Goal: Obtain resource: Download file/media

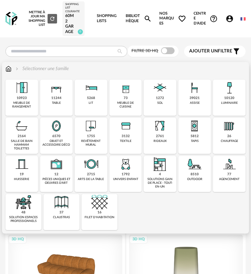
click at [118, 102] on div "meuble de cuisine" at bounding box center [125, 105] width 29 height 8
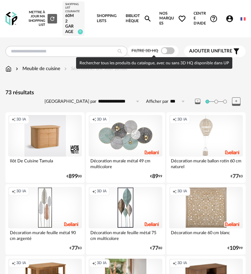
click at [170, 52] on span at bounding box center [168, 50] width 14 height 7
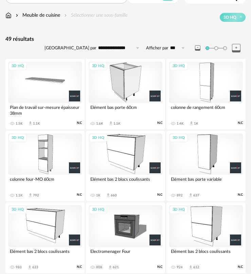
scroll to position [68, 0]
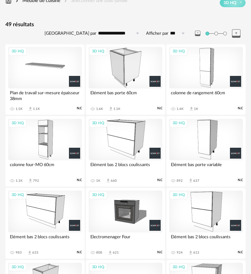
click at [56, 81] on div "3D HQ" at bounding box center [45, 67] width 74 height 41
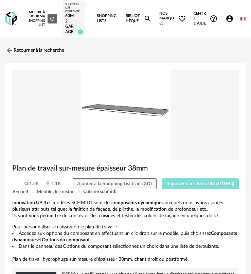
click at [183, 188] on button "Importer dans SketchUp (10 Mo)" at bounding box center [200, 183] width 77 height 11
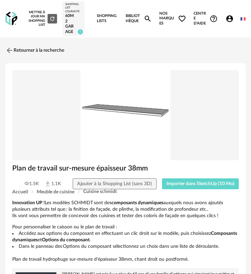
click at [213, 48] on div "Retourner à la recherche" at bounding box center [125, 50] width 240 height 15
click at [40, 55] on link "Retourner à la recherche" at bounding box center [33, 50] width 59 height 15
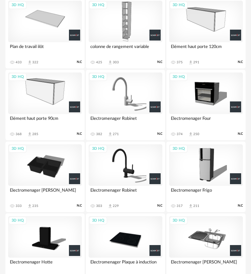
scroll to position [526, 0]
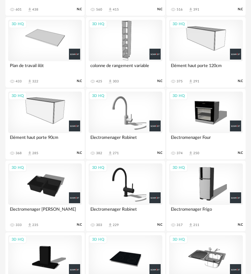
click at [55, 61] on div "3D HQ Plan de travail ilôt 433 Download icon 322 N.C" at bounding box center [44, 52] width 79 height 70
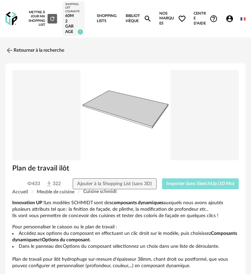
click at [202, 183] on span "Importer dans SketchUp (10 Mo)" at bounding box center [201, 183] width 68 height 5
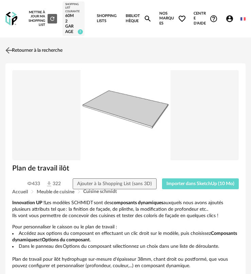
click at [30, 53] on link "Retourner à la recherche" at bounding box center [33, 50] width 59 height 15
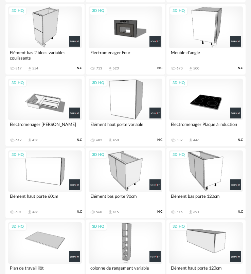
scroll to position [322, 0]
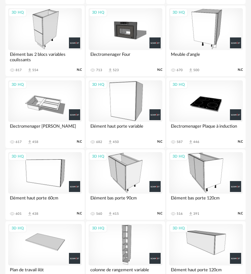
click at [57, 40] on div "3D HQ" at bounding box center [45, 28] width 74 height 41
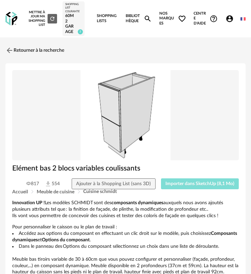
click at [187, 183] on span "Importer dans SketchUp (8,1 Mo)" at bounding box center [200, 183] width 69 height 5
drag, startPoint x: 192, startPoint y: 188, endPoint x: 226, endPoint y: 189, distance: 33.7
click at [194, 187] on button "Importer dans SketchUp (8,1 Mo)" at bounding box center [200, 183] width 78 height 11
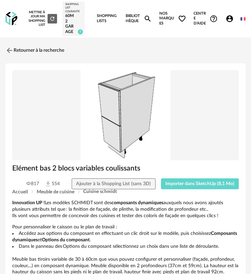
click at [6, 21] on img at bounding box center [11, 19] width 12 height 14
click at [26, 45] on link "Retourner à la recherche" at bounding box center [33, 50] width 59 height 15
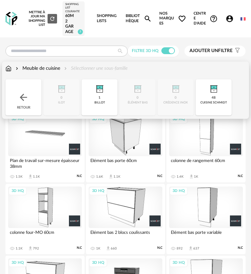
click at [28, 92] on img at bounding box center [23, 97] width 11 height 11
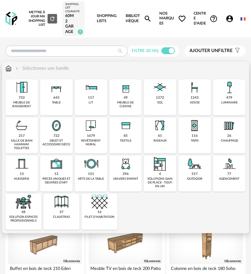
click at [90, 128] on img at bounding box center [91, 125] width 16 height 16
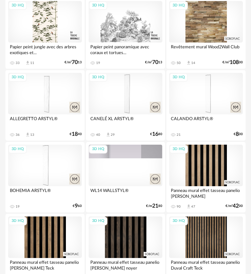
scroll to position [1394, 0]
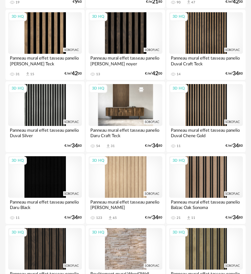
click at [118, 112] on div "3D HQ" at bounding box center [126, 104] width 74 height 41
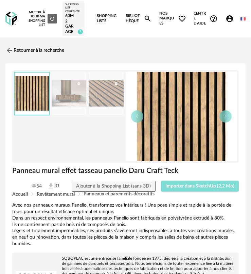
click at [205, 184] on span "Importer dans SketchUp (2,2 Mo)" at bounding box center [200, 186] width 69 height 5
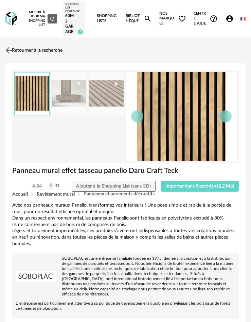
click at [30, 49] on link "Retourner à la recherche" at bounding box center [33, 50] width 59 height 15
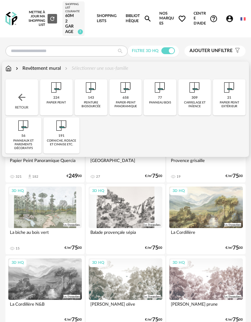
drag, startPoint x: 96, startPoint y: 99, endPoint x: 101, endPoint y: 102, distance: 6.2
click at [96, 99] on div "143 peinture biosourcée" at bounding box center [91, 97] width 33 height 36
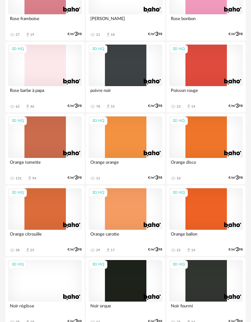
scroll to position [1156, 0]
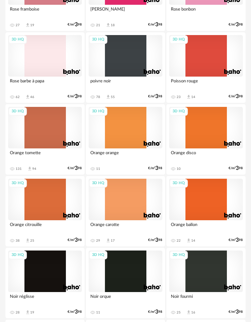
click at [51, 135] on div "3D HQ" at bounding box center [45, 127] width 74 height 41
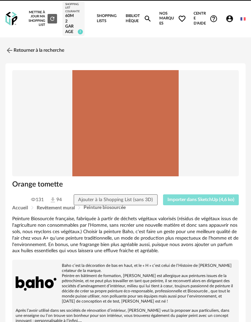
click at [205, 203] on button "Importer dans SketchUp (4,6 ko)" at bounding box center [201, 199] width 76 height 11
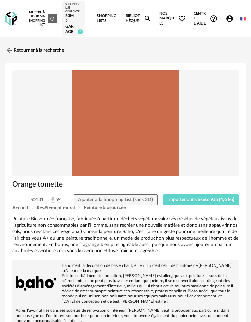
click at [87, 98] on img at bounding box center [125, 123] width 227 height 106
click at [46, 49] on link "Retourner à la recherche" at bounding box center [33, 50] width 59 height 15
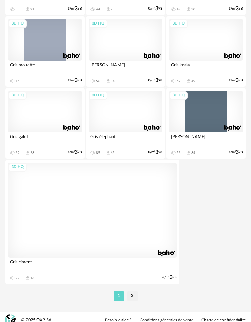
scroll to position [2325, 0]
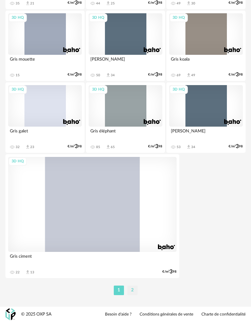
click at [135, 289] on li "2" at bounding box center [132, 290] width 10 height 10
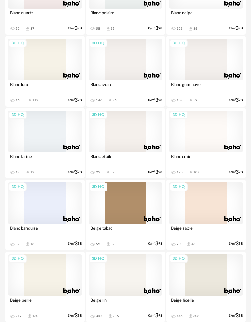
scroll to position [714, 0]
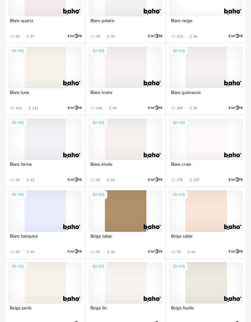
click at [194, 73] on div "3D HQ" at bounding box center [206, 67] width 74 height 41
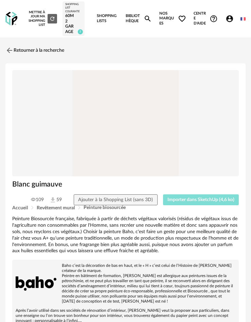
click at [187, 197] on span "Importer dans SketchUp (4,6 ko)" at bounding box center [201, 199] width 67 height 5
click at [35, 55] on link "Retourner à la recherche" at bounding box center [33, 50] width 59 height 15
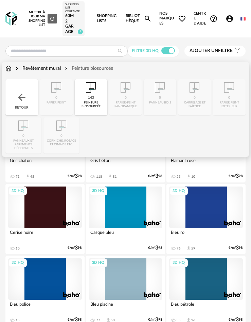
click at [27, 94] on img at bounding box center [21, 97] width 11 height 11
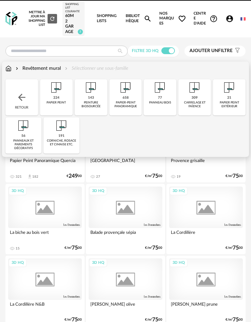
click at [27, 94] on img at bounding box center [21, 97] width 11 height 11
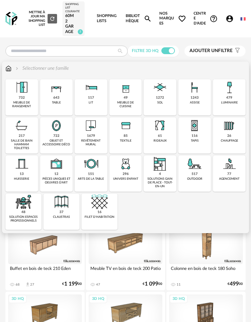
click at [191, 93] on img at bounding box center [195, 87] width 16 height 16
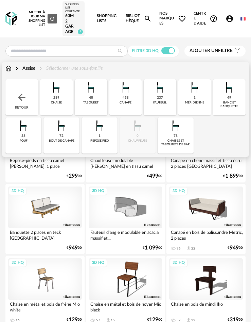
click at [180, 131] on img at bounding box center [176, 125] width 16 height 16
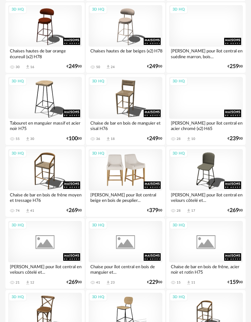
scroll to position [272, 0]
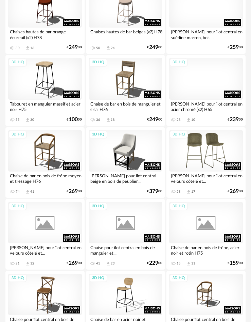
click at [197, 162] on div "3D HQ" at bounding box center [206, 150] width 74 height 41
click at [204, 152] on div "3D HQ" at bounding box center [206, 150] width 74 height 41
click at [186, 161] on div "3D HQ" at bounding box center [206, 150] width 74 height 41
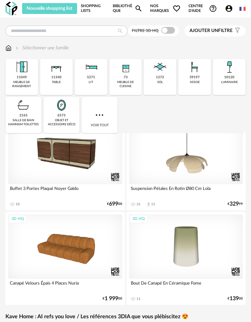
click at [230, 12] on icon "Account Circle icon" at bounding box center [229, 8] width 8 height 8
click at [230, 9] on icon "Account Circle icon" at bounding box center [229, 8] width 8 height 8
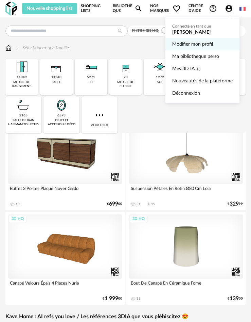
click at [189, 44] on link "Modifier mon profil" at bounding box center [202, 44] width 61 height 12
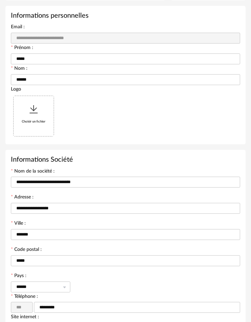
scroll to position [102, 0]
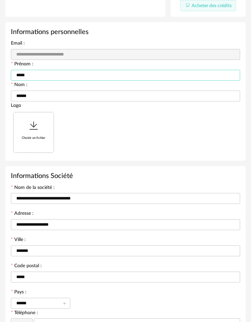
click at [64, 75] on input "*****" at bounding box center [125, 75] width 229 height 11
drag, startPoint x: 75, startPoint y: 105, endPoint x: 79, endPoint y: 118, distance: 13.4
click at [76, 107] on div "Logo Choisir un fichier" at bounding box center [125, 128] width 229 height 53
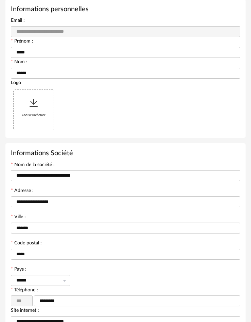
scroll to position [204, 0]
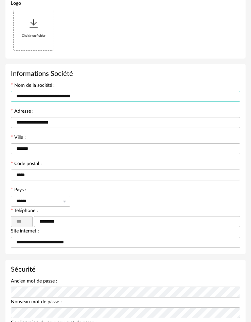
click at [72, 100] on input "**********" at bounding box center [125, 96] width 229 height 11
type input "**********"
click at [74, 108] on div "**********" at bounding box center [125, 95] width 236 height 26
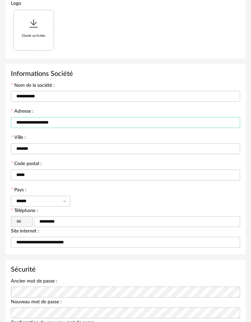
click at [64, 126] on input "**********" at bounding box center [125, 122] width 229 height 11
type input "**********"
click at [63, 147] on input "*******" at bounding box center [125, 148] width 229 height 11
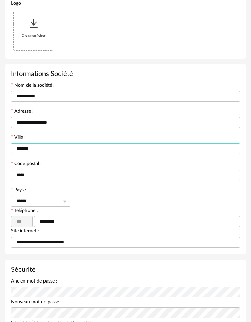
click at [63, 148] on input "*******" at bounding box center [125, 148] width 229 height 11
type input "********"
click at [55, 174] on input "*****" at bounding box center [125, 174] width 229 height 11
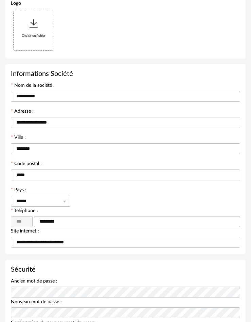
click at [87, 198] on div "****** France Belgium Luxembourg Switzerland Afghanistan Aland Islands Albania …" at bounding box center [125, 201] width 229 height 14
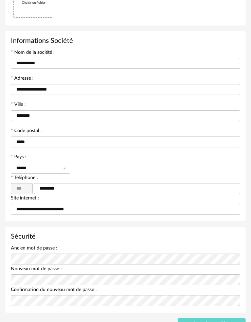
scroll to position [238, 0]
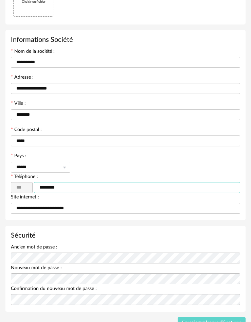
click at [75, 190] on input "*********" at bounding box center [137, 187] width 206 height 11
click at [91, 165] on div "****** France Belgium Luxembourg Switzerland Afghanistan Aland Islands Albania …" at bounding box center [125, 167] width 229 height 14
click at [83, 189] on input "*********" at bounding box center [137, 187] width 206 height 11
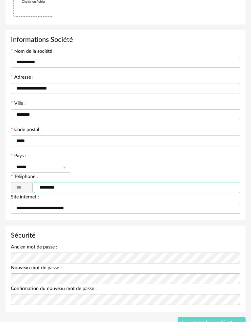
type input "*********"
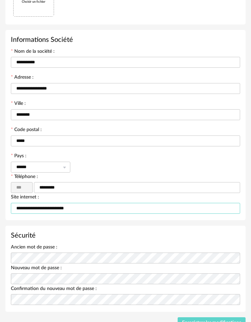
click at [59, 208] on input "**********" at bounding box center [125, 208] width 229 height 11
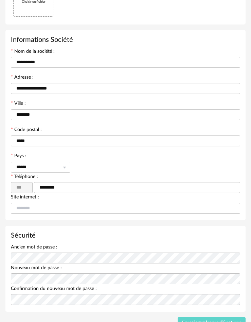
click at [65, 216] on div "**********" at bounding box center [125, 125] width 240 height 190
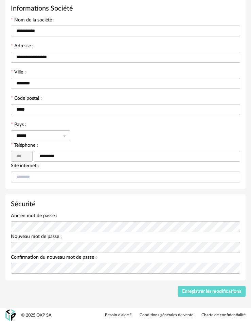
scroll to position [270, 0]
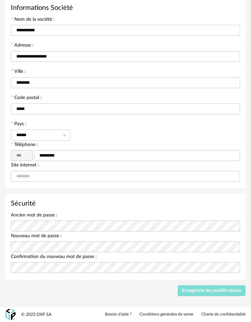
click at [198, 288] on span "Enregistrer les modifications" at bounding box center [211, 290] width 59 height 5
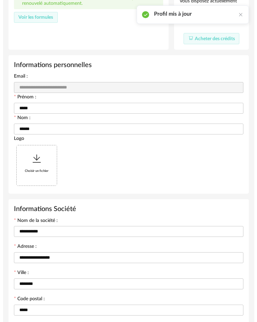
scroll to position [0, 0]
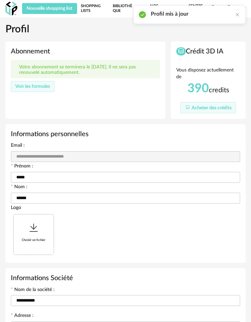
click at [54, 162] on div "**********" at bounding box center [125, 156] width 229 height 14
click at [84, 219] on div "Choisir un fichier" at bounding box center [125, 234] width 229 height 46
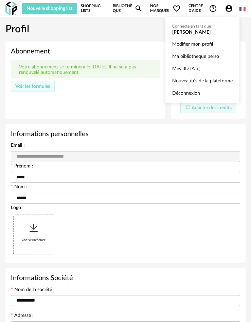
click at [226, 11] on icon "Account Circle icon" at bounding box center [229, 8] width 8 height 8
click at [187, 58] on link "Ma bibliothèque perso" at bounding box center [202, 56] width 61 height 12
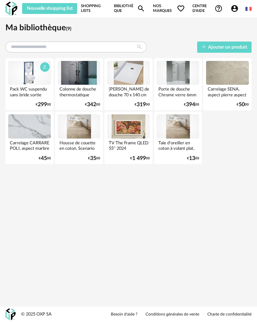
click at [31, 72] on div at bounding box center [29, 73] width 43 height 24
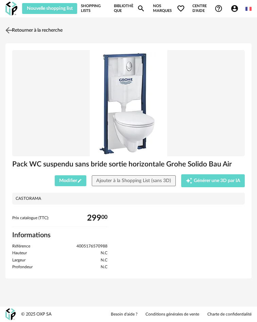
click at [14, 27] on link "Retourner à la recherche" at bounding box center [33, 30] width 59 height 15
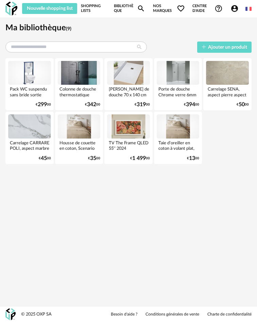
click at [236, 11] on icon "Account Circle icon" at bounding box center [234, 8] width 7 height 7
click at [247, 11] on img at bounding box center [248, 9] width 6 height 6
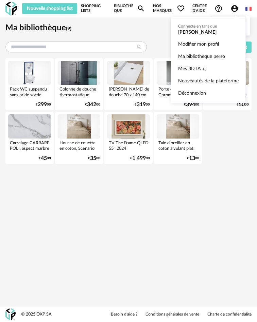
click at [223, 9] on icon "Help Circle Outline icon" at bounding box center [218, 8] width 8 height 8
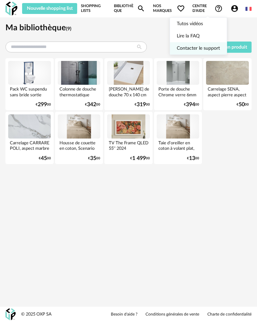
click at [197, 47] on link "Contacter le support" at bounding box center [198, 48] width 43 height 12
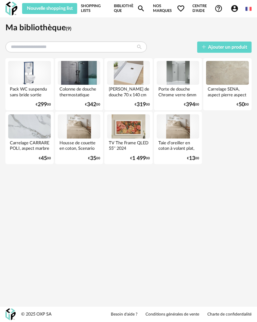
click at [12, 10] on img at bounding box center [11, 9] width 12 height 14
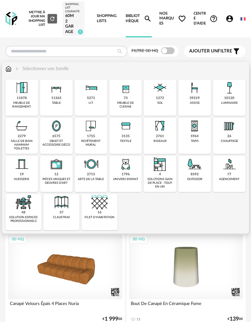
click at [192, 98] on div "39219" at bounding box center [195, 98] width 10 height 4
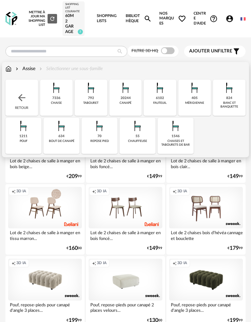
click at [167, 126] on div "1546 [PERSON_NAME] et tabourets de bar" at bounding box center [176, 136] width 36 height 36
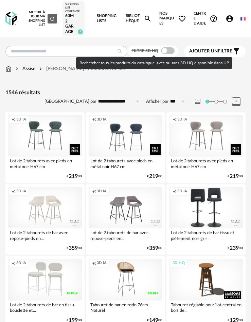
click at [167, 52] on span at bounding box center [168, 50] width 14 height 7
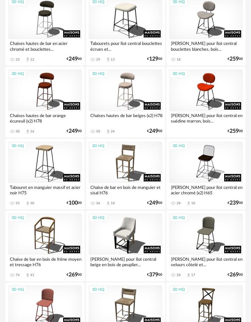
scroll to position [170, 0]
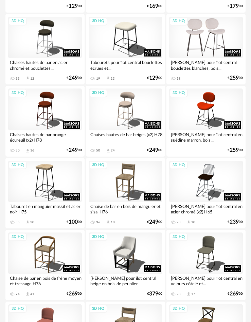
click at [210, 44] on div "3D HQ" at bounding box center [206, 37] width 74 height 41
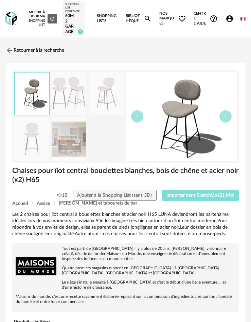
click at [199, 194] on span "Importer dans SketchUp (21 Mo)" at bounding box center [201, 195] width 68 height 5
click at [30, 57] on link "Retourner à la recherche" at bounding box center [33, 50] width 59 height 15
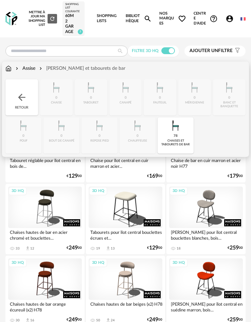
click at [22, 88] on div "Retour" at bounding box center [21, 97] width 33 height 36
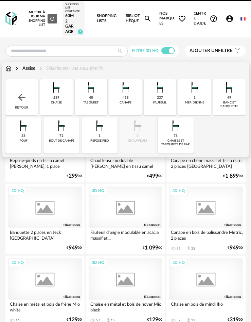
click at [22, 88] on div "Retour" at bounding box center [21, 97] width 33 height 36
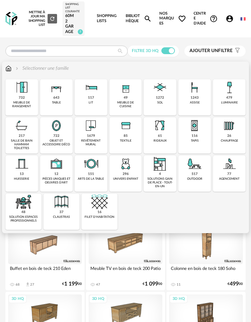
click at [220, 102] on div "479 luminaire" at bounding box center [229, 97] width 33 height 36
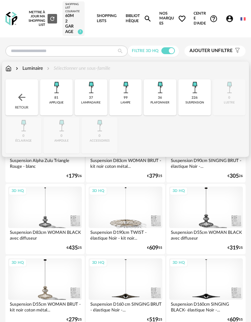
click at [187, 108] on div "226 suspension" at bounding box center [194, 97] width 33 height 36
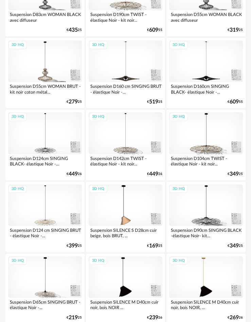
scroll to position [238, 0]
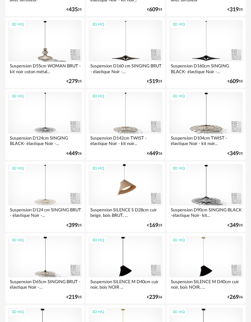
click at [111, 180] on div "3D HQ" at bounding box center [126, 184] width 74 height 41
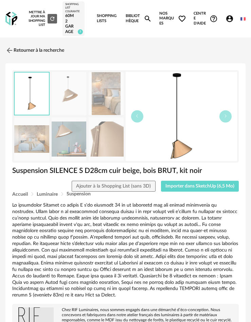
click at [193, 192] on div "Accueil Luminaire Suspension" at bounding box center [125, 193] width 227 height 5
click at [193, 186] on span "Importer dans SketchUp (6,5 Mo)" at bounding box center [200, 186] width 69 height 5
click at [29, 53] on link "Retourner à la recherche" at bounding box center [33, 50] width 59 height 15
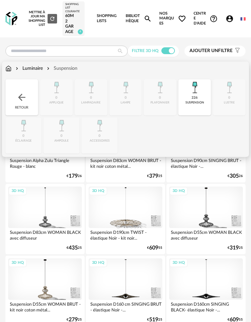
click at [187, 98] on div "226 suspension" at bounding box center [194, 97] width 33 height 36
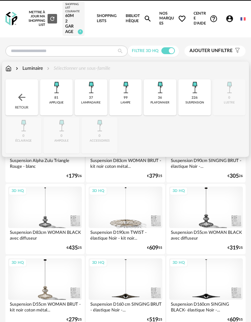
click at [165, 99] on div "36 plafonnier" at bounding box center [160, 97] width 33 height 36
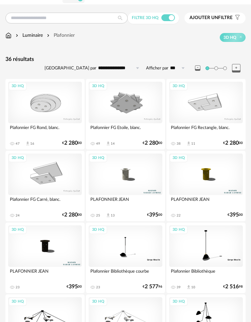
scroll to position [34, 0]
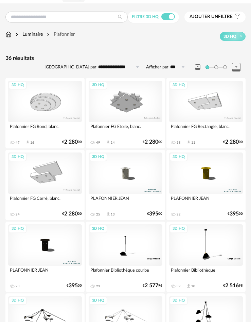
click at [125, 172] on div "3D HQ" at bounding box center [126, 172] width 74 height 41
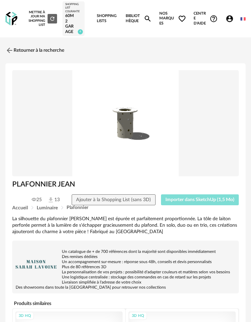
click at [165, 196] on button "Importer dans SketchUp (1,5 Mo)" at bounding box center [200, 199] width 78 height 11
click at [33, 54] on link "Retourner à la recherche" at bounding box center [33, 50] width 59 height 15
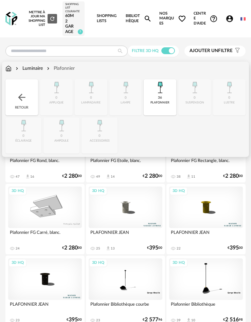
click at [156, 99] on div "36 plafonnier" at bounding box center [160, 97] width 33 height 36
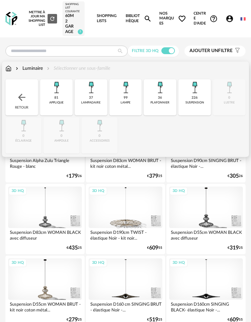
click at [163, 107] on div "36 plafonnier" at bounding box center [160, 97] width 33 height 36
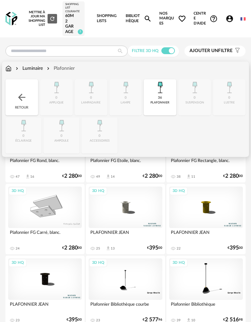
click at [27, 94] on img at bounding box center [21, 97] width 11 height 11
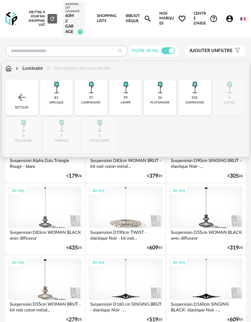
click at [27, 94] on img at bounding box center [21, 97] width 11 height 11
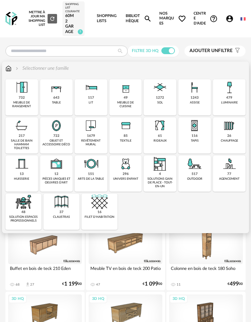
click at [224, 104] on div "luminaire" at bounding box center [229, 103] width 17 height 4
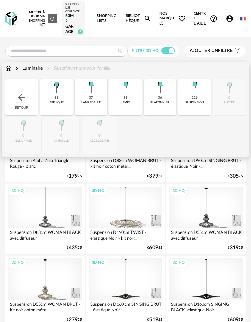
click at [155, 103] on div "plafonnier" at bounding box center [160, 103] width 19 height 4
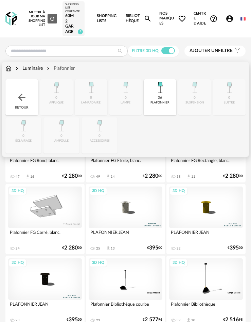
click at [154, 85] on img at bounding box center [160, 87] width 16 height 16
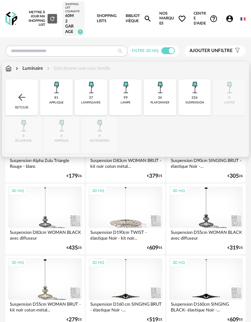
click at [187, 103] on div "suspension" at bounding box center [195, 103] width 19 height 4
click at [23, 95] on img at bounding box center [21, 97] width 11 height 11
click at [33, 105] on div "Retour" at bounding box center [21, 97] width 33 height 36
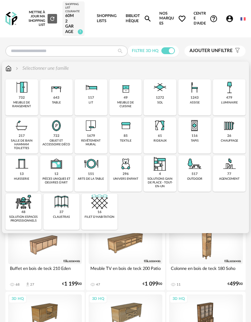
click at [57, 106] on div "643 table" at bounding box center [56, 97] width 33 height 36
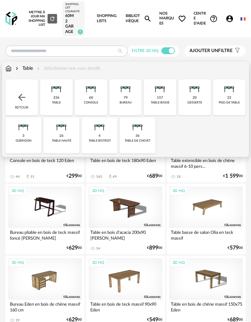
click at [129, 105] on div "79 bureau" at bounding box center [125, 97] width 33 height 36
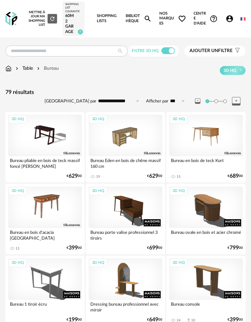
click at [204, 144] on div "3D HQ" at bounding box center [206, 135] width 74 height 41
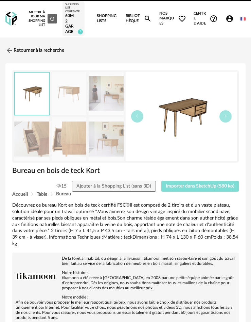
click at [208, 185] on span "Importer dans SketchUp (580 ko)" at bounding box center [200, 186] width 69 height 5
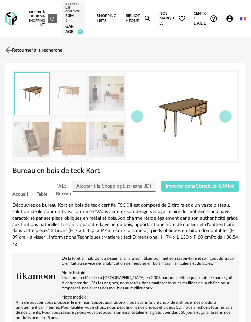
click at [27, 50] on link "Retourner à la recherche" at bounding box center [33, 50] width 59 height 15
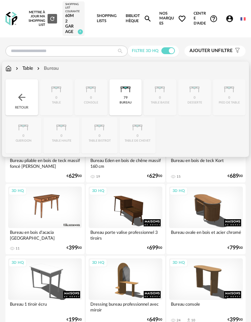
click at [129, 99] on div "79 bureau" at bounding box center [125, 97] width 33 height 36
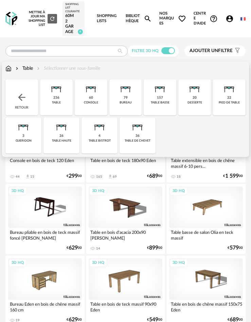
click at [22, 101] on img at bounding box center [21, 97] width 11 height 11
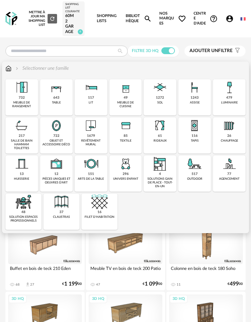
click at [188, 98] on div "1243 assise" at bounding box center [194, 97] width 33 height 36
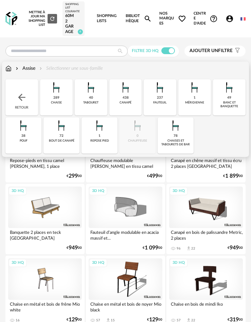
click at [62, 102] on div "289 chaise" at bounding box center [56, 97] width 33 height 36
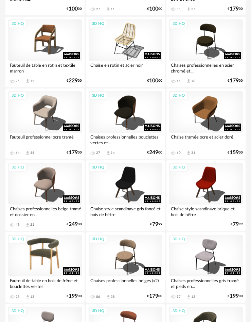
scroll to position [884, 0]
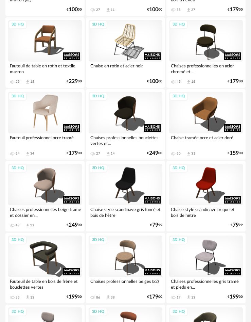
click at [57, 127] on div "3D HQ" at bounding box center [45, 112] width 74 height 41
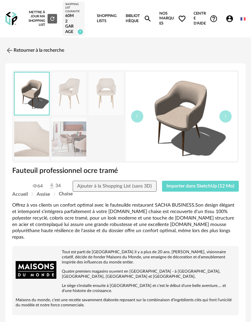
click at [177, 193] on div "Accueil Assise Chaise" at bounding box center [125, 193] width 227 height 5
click at [180, 187] on span "Importer dans SketchUp (12 Mo)" at bounding box center [201, 186] width 68 height 5
click at [40, 46] on link "Retourner à la recherche" at bounding box center [33, 50] width 59 height 15
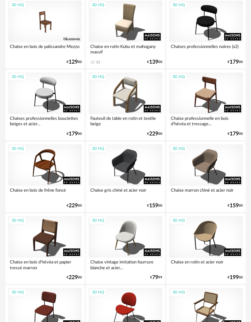
scroll to position [544, 0]
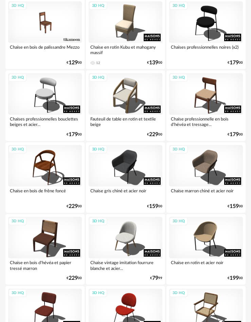
click at [53, 91] on div "3D HQ" at bounding box center [45, 93] width 74 height 41
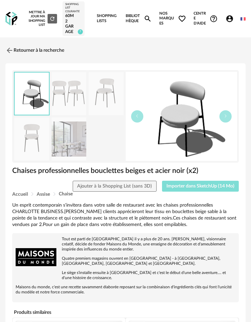
click at [198, 187] on span "Importer dans SketchUp (14 Mo)" at bounding box center [201, 186] width 68 height 5
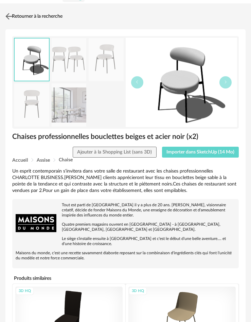
click at [38, 18] on link "Retourner à la recherche" at bounding box center [33, 16] width 59 height 15
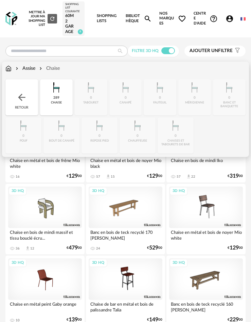
click at [18, 92] on img at bounding box center [21, 97] width 11 height 11
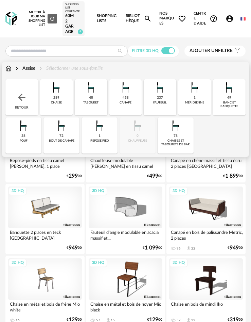
click at [32, 106] on div "Retour" at bounding box center [21, 97] width 33 height 36
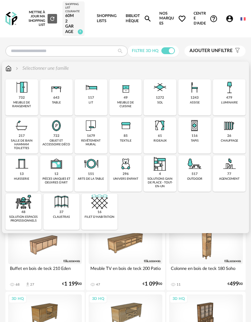
click at [64, 106] on div "643 table" at bounding box center [56, 97] width 33 height 36
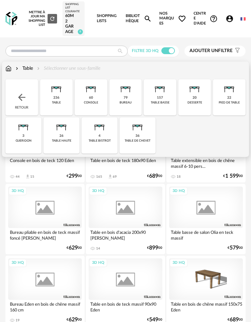
click at [58, 107] on div "236 table" at bounding box center [56, 97] width 33 height 36
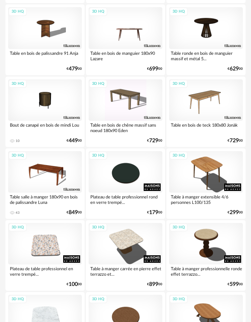
scroll to position [204, 0]
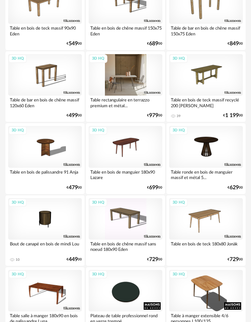
click at [128, 81] on div "3D HQ" at bounding box center [126, 74] width 74 height 41
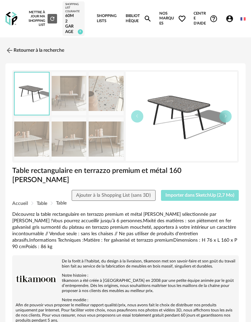
click at [189, 193] on span "Importer dans SketchUp (2,7 Mo)" at bounding box center [200, 195] width 69 height 5
click at [37, 48] on link "Retourner à la recherche" at bounding box center [33, 50] width 59 height 15
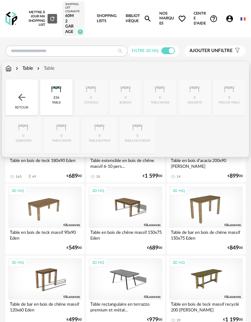
click at [16, 95] on div "Retour" at bounding box center [21, 97] width 33 height 36
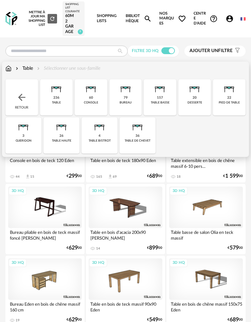
click at [58, 101] on div "table" at bounding box center [56, 103] width 9 height 4
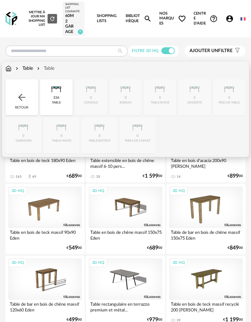
click at [28, 104] on div "Retour" at bounding box center [21, 97] width 33 height 36
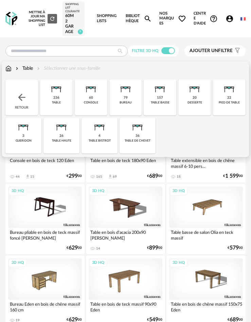
click at [28, 104] on div "Retour" at bounding box center [21, 97] width 33 height 36
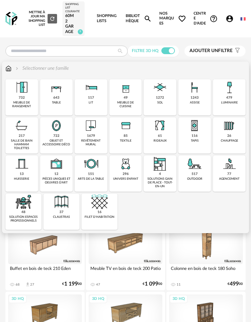
click at [28, 104] on div "meuble de rangement" at bounding box center [21, 105] width 29 height 8
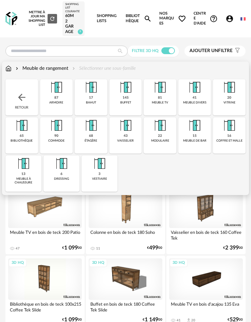
click at [155, 102] on div "meuble tv" at bounding box center [160, 103] width 16 height 4
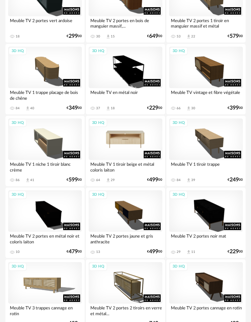
scroll to position [884, 0]
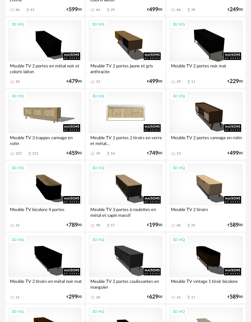
click at [122, 114] on div "3D HQ" at bounding box center [126, 112] width 74 height 41
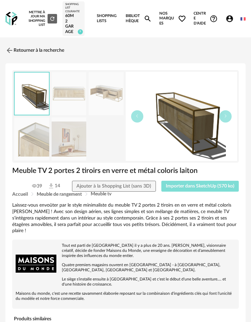
click at [200, 189] on button "Importer dans SketchUp (570 ko)" at bounding box center [200, 185] width 78 height 11
click at [45, 56] on link "Retourner à la recherche" at bounding box center [33, 50] width 59 height 15
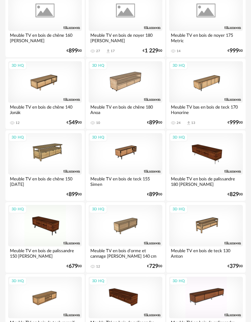
scroll to position [272, 0]
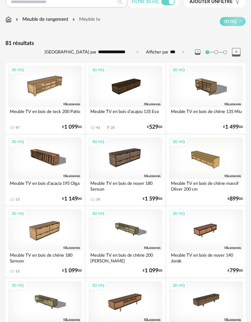
scroll to position [0, 0]
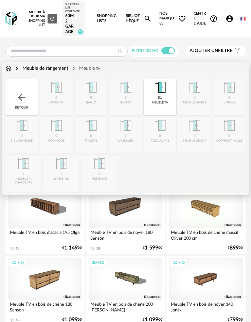
click at [20, 94] on img at bounding box center [21, 97] width 11 height 11
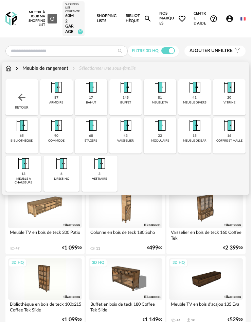
click at [31, 92] on div "Retour" at bounding box center [21, 97] width 33 height 36
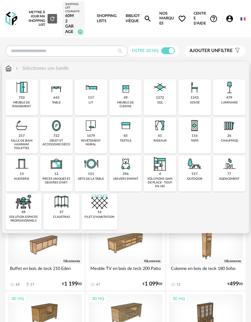
click at [197, 100] on div "1243 assise" at bounding box center [194, 97] width 33 height 36
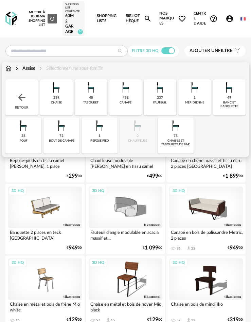
click at [115, 104] on div "438 canapé" at bounding box center [125, 97] width 33 height 36
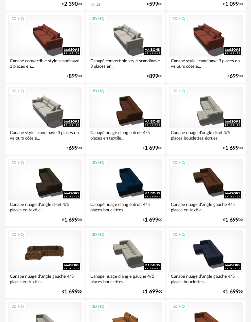
scroll to position [306, 0]
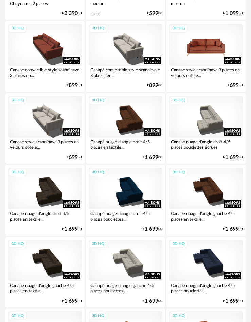
click at [206, 49] on div "3D HQ" at bounding box center [206, 44] width 74 height 41
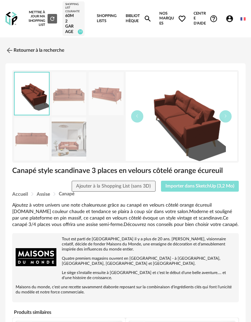
click at [193, 188] on button "Importer dans SketchUp (3,2 Mo)" at bounding box center [200, 185] width 78 height 11
click at [12, 52] on img at bounding box center [9, 50] width 10 height 10
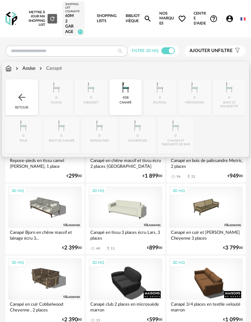
click at [122, 101] on div "canapé" at bounding box center [126, 103] width 12 height 4
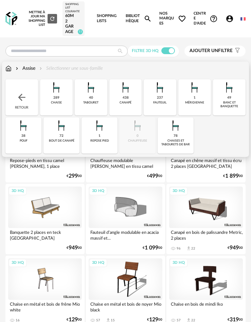
click at [19, 96] on img at bounding box center [21, 97] width 11 height 11
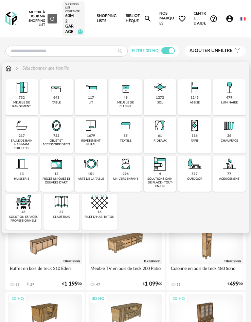
click at [66, 105] on div "643 table" at bounding box center [56, 97] width 33 height 36
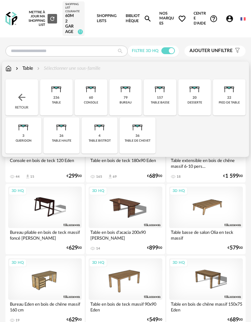
click at [172, 100] on div "157 table basse" at bounding box center [160, 97] width 33 height 36
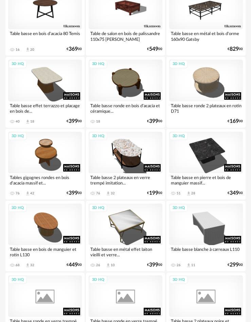
scroll to position [272, 0]
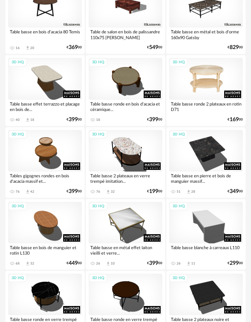
click at [197, 81] on div "3D HQ" at bounding box center [206, 78] width 74 height 41
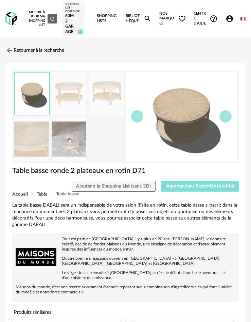
click at [201, 184] on span "Importer dans SketchUp (6,4 Mo)" at bounding box center [200, 186] width 69 height 5
click at [39, 49] on link "Retourner à la recherche" at bounding box center [33, 50] width 59 height 15
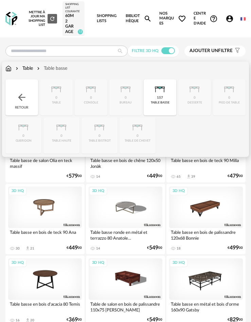
click at [155, 104] on div "table basse" at bounding box center [160, 103] width 19 height 4
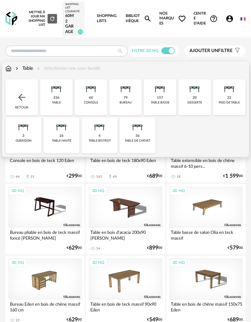
click at [33, 94] on div "Retour" at bounding box center [21, 97] width 33 height 36
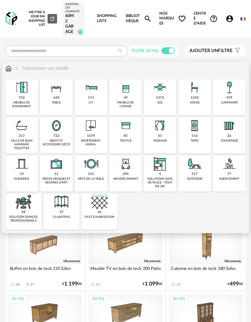
click at [187, 108] on div "1243 assise" at bounding box center [194, 97] width 33 height 36
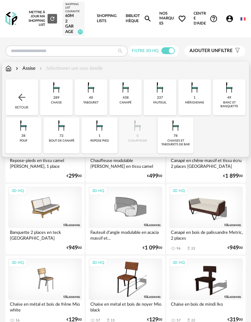
click at [167, 102] on div "fauteuil" at bounding box center [160, 103] width 14 height 4
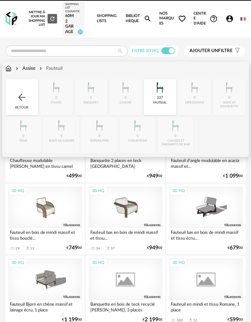
click at [167, 103] on div "fauteuil" at bounding box center [160, 103] width 14 height 4
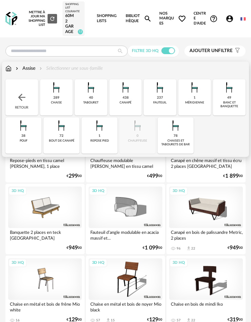
click at [15, 131] on div "38 pouf" at bounding box center [23, 135] width 36 height 36
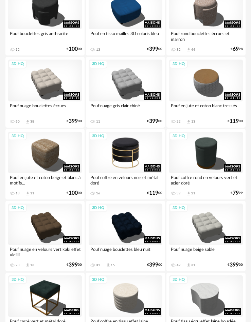
scroll to position [272, 0]
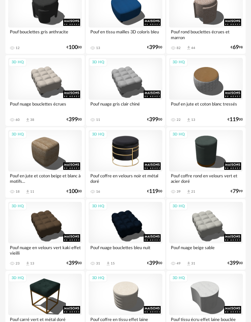
click at [133, 148] on div "3D HQ" at bounding box center [126, 150] width 74 height 41
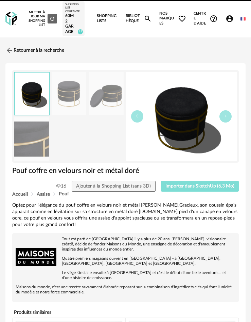
click at [209, 189] on button "Importer dans SketchUp (6,3 Mo)" at bounding box center [200, 185] width 78 height 11
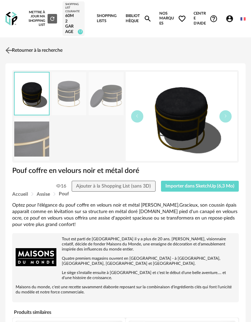
click at [30, 53] on link "Retourner à la recherche" at bounding box center [33, 50] width 59 height 15
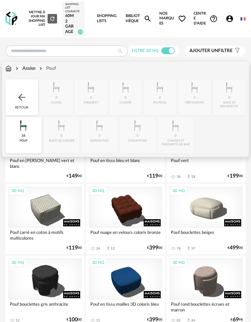
click at [20, 88] on div "Retour" at bounding box center [21, 97] width 33 height 36
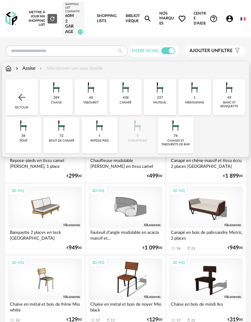
click at [22, 105] on div "Retour" at bounding box center [21, 97] width 33 height 36
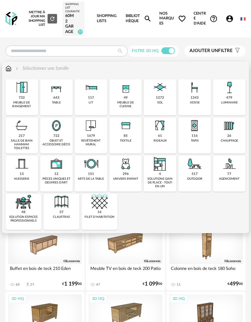
click at [201, 128] on img at bounding box center [195, 125] width 16 height 16
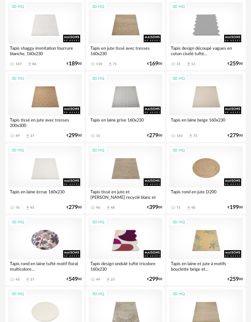
scroll to position [408, 0]
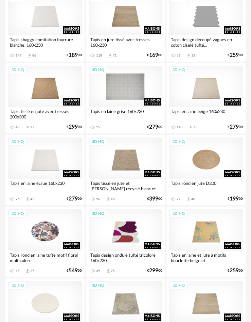
click at [115, 98] on div "3D HQ" at bounding box center [126, 86] width 74 height 41
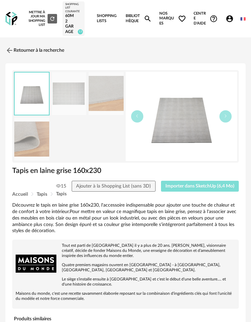
click at [186, 188] on span "Importer dans SketchUp (6,4 Mo)" at bounding box center [200, 186] width 69 height 5
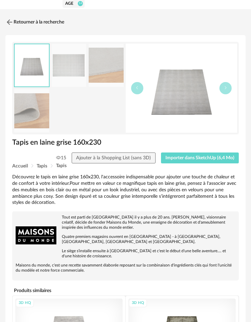
scroll to position [34, 0]
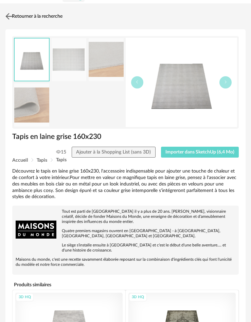
click at [29, 22] on link "Retourner à la recherche" at bounding box center [33, 16] width 59 height 15
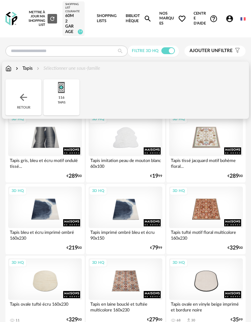
click at [26, 93] on img at bounding box center [23, 97] width 11 height 11
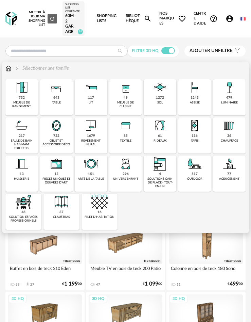
click at [228, 99] on div "479" at bounding box center [229, 98] width 6 height 4
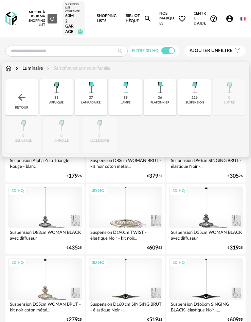
click at [86, 106] on div "37 lampadaire" at bounding box center [91, 97] width 33 height 36
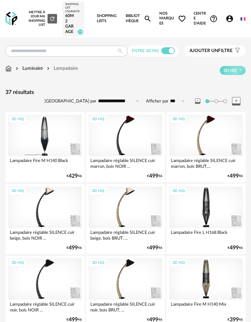
click at [60, 149] on div "3D HQ" at bounding box center [45, 135] width 74 height 41
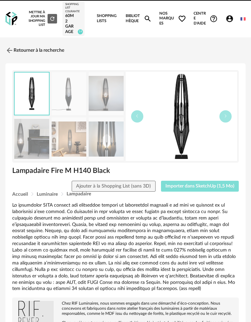
click at [180, 189] on button "Importer dans SketchUp (1,5 Mo)" at bounding box center [200, 185] width 78 height 11
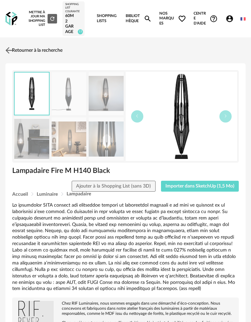
click at [33, 54] on link "Retourner à la recherche" at bounding box center [33, 50] width 59 height 15
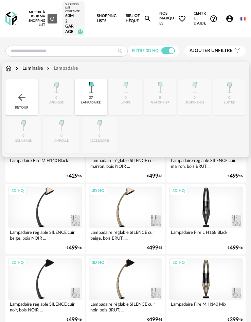
click at [28, 100] on div "Retour" at bounding box center [21, 97] width 33 height 36
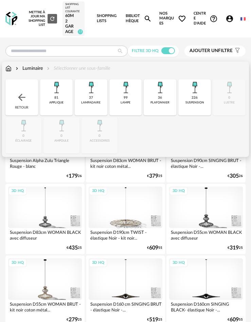
click at [23, 100] on img at bounding box center [21, 97] width 11 height 11
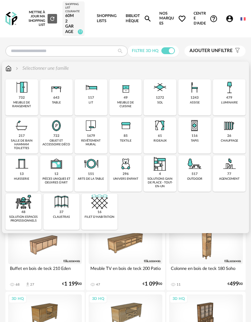
click at [150, 138] on div "61 rideaux" at bounding box center [160, 135] width 33 height 36
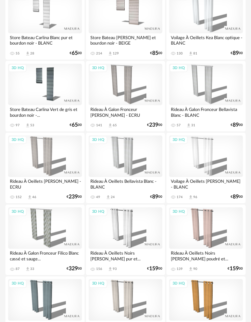
scroll to position [714, 0]
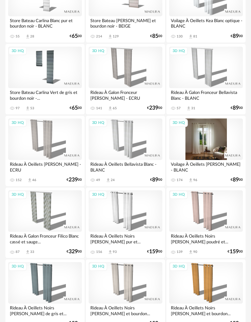
click at [215, 132] on div "3D HQ" at bounding box center [206, 138] width 74 height 41
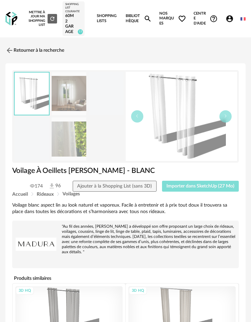
click at [209, 180] on button "Importer dans SketchUp (27 Mo)" at bounding box center [200, 185] width 77 height 11
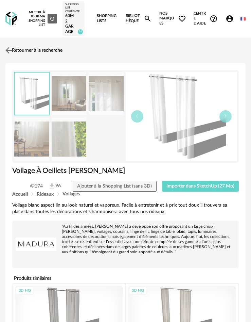
click at [23, 55] on link "Retourner à la recherche" at bounding box center [33, 50] width 59 height 15
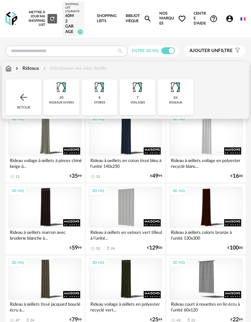
click at [21, 87] on div "Retour" at bounding box center [23, 97] width 36 height 36
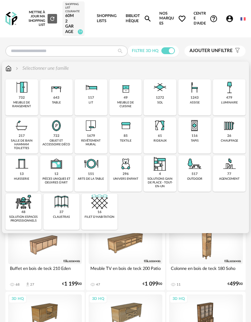
click at [63, 143] on div "objet et accessoire déco" at bounding box center [56, 143] width 29 height 8
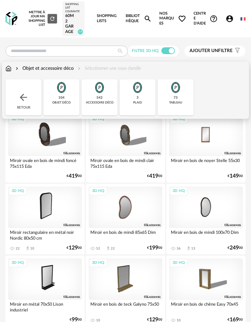
click at [205, 148] on div "3D HQ" at bounding box center [206, 135] width 74 height 41
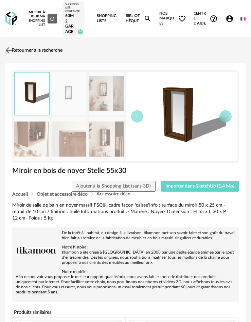
click at [12, 50] on img at bounding box center [9, 50] width 10 height 10
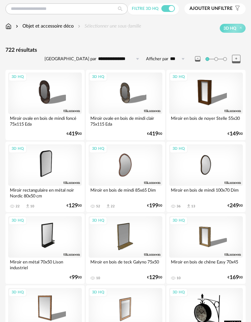
scroll to position [170, 0]
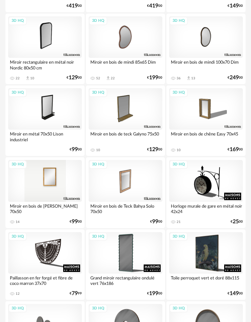
drag, startPoint x: 54, startPoint y: 185, endPoint x: 58, endPoint y: 189, distance: 6.0
click at [54, 185] on div "3D HQ" at bounding box center [45, 180] width 74 height 41
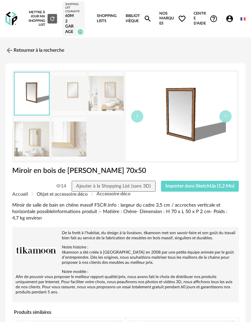
scroll to position [1, 0]
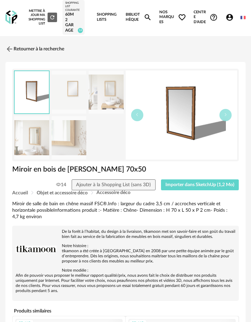
drag, startPoint x: 138, startPoint y: 229, endPoint x: 131, endPoint y: 240, distance: 12.3
click at [195, 182] on span "Importer dans SketchUp (1,2 Mo)" at bounding box center [200, 184] width 69 height 5
click at [42, 45] on link "Retourner à la recherche" at bounding box center [33, 48] width 59 height 15
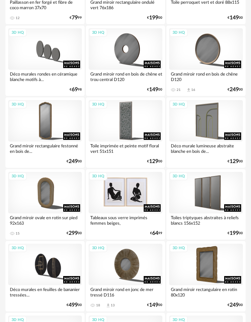
scroll to position [476, 0]
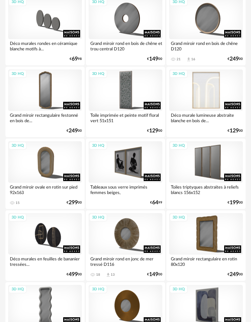
click at [196, 95] on div "3D HQ" at bounding box center [206, 89] width 74 height 41
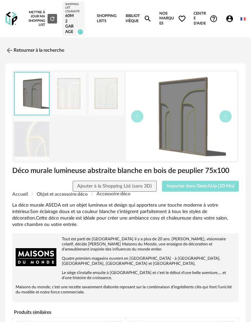
click at [214, 183] on button "Importer dans SketchUp (20 Mo)" at bounding box center [200, 185] width 77 height 11
click at [29, 48] on link "Retourner à la recherche" at bounding box center [33, 50] width 59 height 15
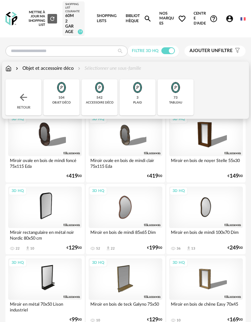
click at [25, 87] on div "Retour" at bounding box center [23, 97] width 36 height 36
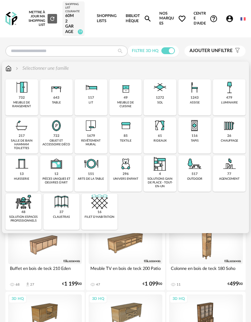
click at [128, 136] on div "85 textile" at bounding box center [125, 135] width 33 height 36
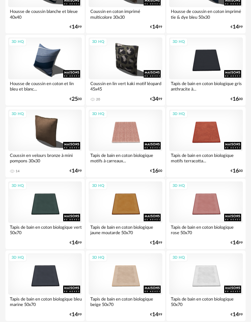
scroll to position [306, 0]
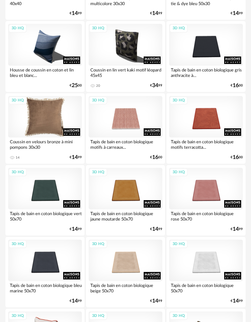
click at [53, 129] on div "3D HQ" at bounding box center [45, 116] width 74 height 41
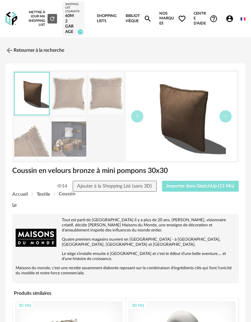
click at [196, 182] on button "Importer dans SketchUp (11 Mo)" at bounding box center [200, 185] width 77 height 11
click at [12, 49] on img at bounding box center [9, 50] width 10 height 10
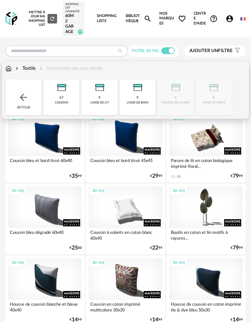
click at [28, 92] on img at bounding box center [23, 97] width 11 height 11
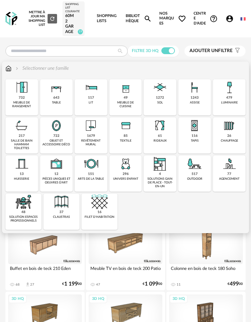
click at [85, 101] on div "117 lit" at bounding box center [91, 97] width 33 height 36
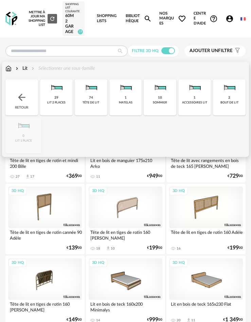
click at [69, 103] on div "29 lit 2 places" at bounding box center [56, 97] width 33 height 36
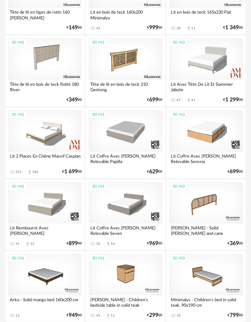
scroll to position [306, 0]
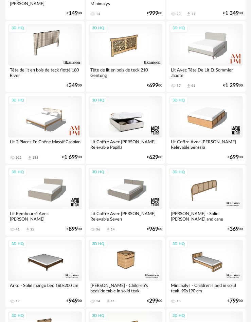
click at [127, 120] on div "3D HQ" at bounding box center [126, 116] width 74 height 41
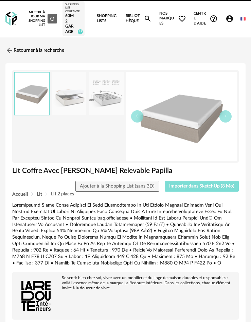
click at [180, 184] on span "Importer dans SketchUp (8 Mo)" at bounding box center [201, 186] width 65 height 5
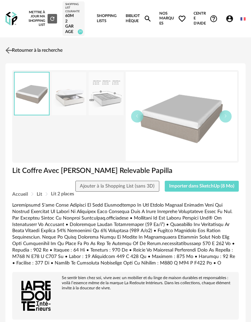
click at [25, 48] on link "Retourner à la recherche" at bounding box center [33, 50] width 59 height 15
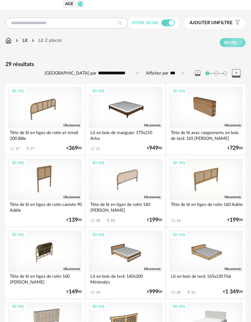
scroll to position [13, 0]
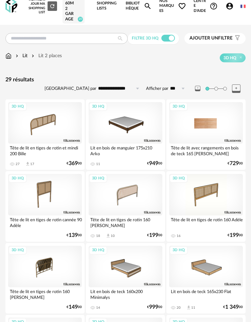
click at [200, 134] on div "3D HQ" at bounding box center [206, 122] width 74 height 41
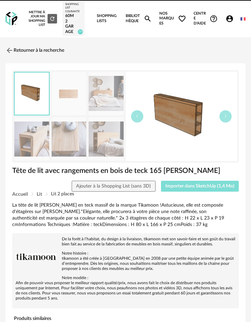
click at [209, 186] on span "Importer dans SketchUp (1,4 Mo)" at bounding box center [200, 186] width 69 height 5
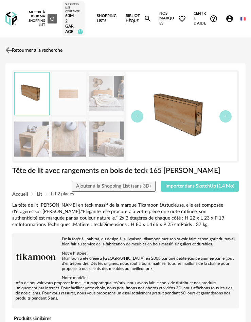
click at [18, 55] on link "Retourner à la recherche" at bounding box center [33, 50] width 59 height 15
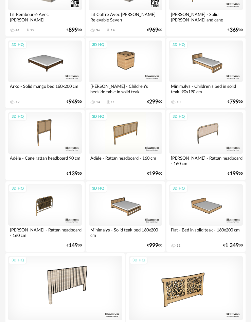
scroll to position [510, 0]
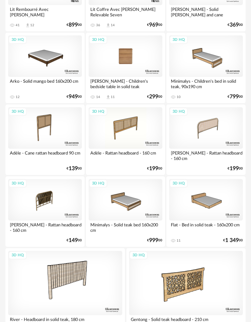
click at [129, 55] on div "3D HQ" at bounding box center [126, 55] width 74 height 41
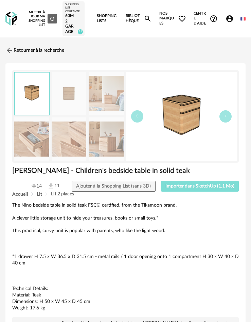
click at [199, 184] on span "Importer dans SketchUp (1,1 Mo)" at bounding box center [200, 186] width 69 height 5
click at [39, 51] on link "Retourner à la recherche" at bounding box center [33, 50] width 59 height 15
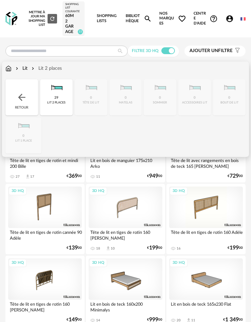
click at [53, 96] on div "29 lit 2 places" at bounding box center [56, 97] width 33 height 36
click at [28, 94] on div "Retour" at bounding box center [21, 97] width 33 height 36
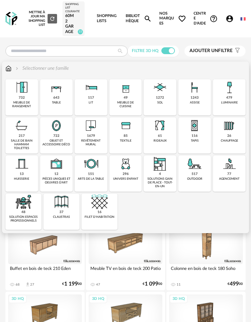
click at [23, 101] on div "meuble de rangement" at bounding box center [21, 105] width 29 height 8
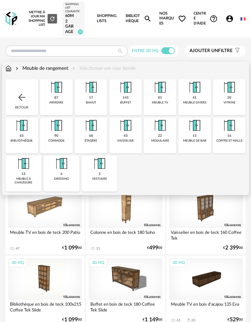
click at [64, 170] on img at bounding box center [61, 163] width 16 height 16
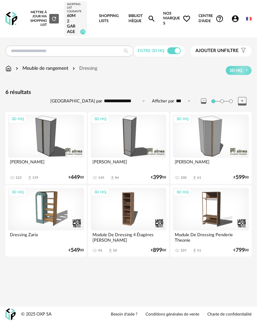
click at [59, 141] on div "3D HQ" at bounding box center [46, 136] width 76 height 42
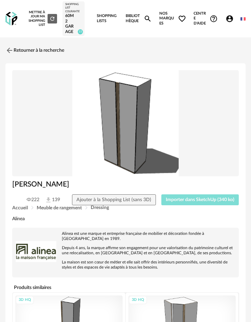
click at [218, 194] on button "Importer dans SketchUp (340 ko)" at bounding box center [200, 199] width 78 height 11
click at [21, 49] on link "Retourner à la recherche" at bounding box center [33, 50] width 59 height 15
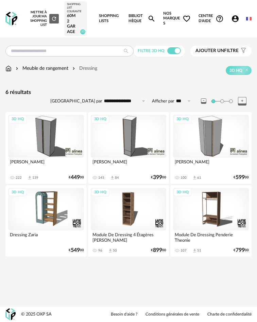
click at [140, 145] on div "3D HQ" at bounding box center [129, 136] width 76 height 42
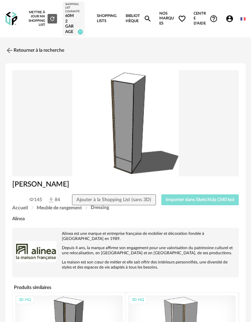
click at [195, 200] on span "Importer dans SketchUp (340 ko)" at bounding box center [200, 199] width 69 height 5
click at [50, 54] on link "Retourner à la recherche" at bounding box center [33, 50] width 59 height 15
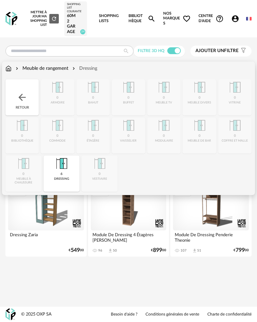
click at [40, 71] on div "Meuble de rangement" at bounding box center [41, 68] width 54 height 7
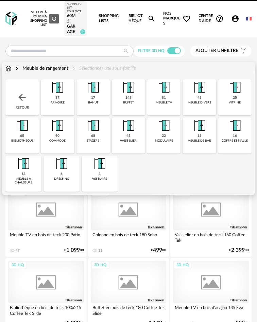
click at [25, 91] on div "Retour" at bounding box center [21, 97] width 33 height 36
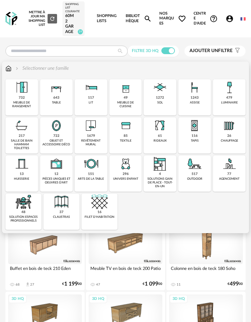
click at [228, 93] on img at bounding box center [229, 87] width 16 height 16
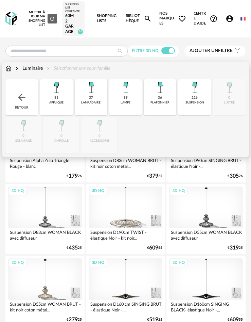
click at [132, 105] on div "99 lampe" at bounding box center [125, 97] width 33 height 36
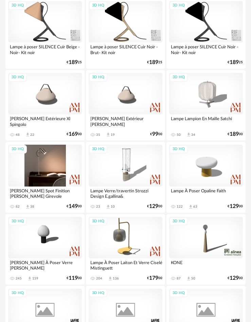
scroll to position [204, 0]
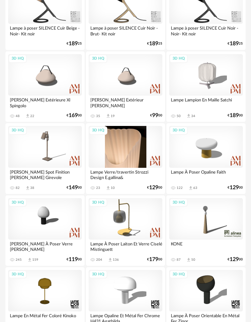
click at [113, 156] on div "3D HQ" at bounding box center [126, 146] width 74 height 41
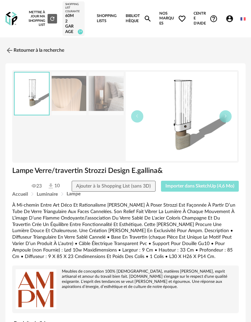
click at [191, 188] on span "Importer dans SketchUp (4,6 Mo)" at bounding box center [200, 186] width 69 height 5
click at [37, 46] on link "Retourner à la recherche" at bounding box center [33, 50] width 59 height 15
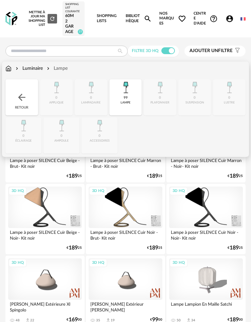
click at [27, 88] on div "Retour" at bounding box center [21, 97] width 33 height 36
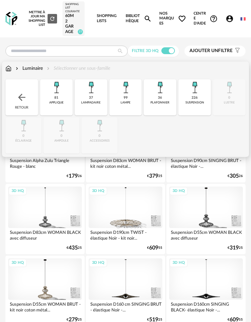
click at [185, 99] on div "226 suspension" at bounding box center [194, 97] width 33 height 36
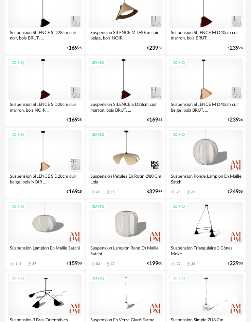
scroll to position [714, 0]
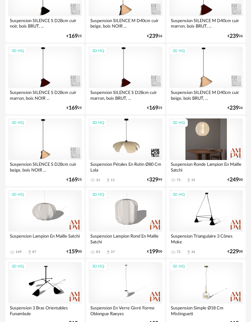
click at [189, 140] on div "3D HQ" at bounding box center [206, 138] width 74 height 41
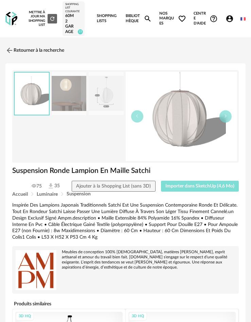
click at [187, 187] on span "Importer dans SketchUp (4,6 Mo)" at bounding box center [200, 186] width 69 height 5
click at [33, 46] on link "Retourner à la recherche" at bounding box center [33, 50] width 59 height 15
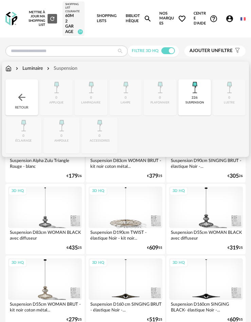
click at [201, 98] on div "226 suspension" at bounding box center [194, 97] width 33 height 36
click at [21, 94] on img at bounding box center [21, 97] width 11 height 11
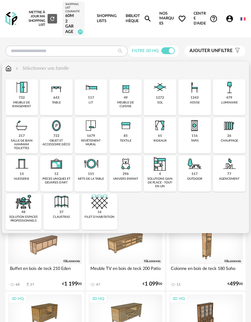
click at [128, 130] on img at bounding box center [126, 125] width 16 height 16
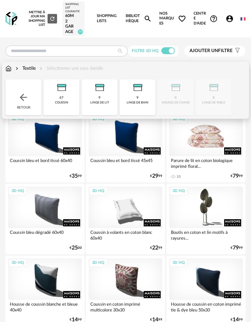
click at [182, 135] on div "3D HQ" at bounding box center [206, 135] width 74 height 41
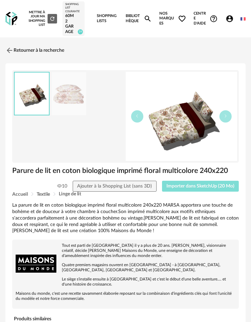
click at [193, 185] on span "Importer dans SketchUp (20 Mo)" at bounding box center [201, 186] width 68 height 5
click at [41, 53] on link "Retourner à la recherche" at bounding box center [33, 50] width 59 height 15
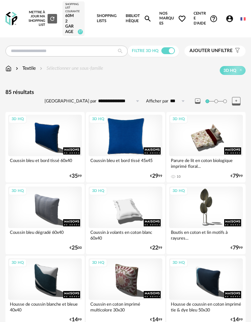
click at [111, 136] on div "3D HQ" at bounding box center [126, 135] width 74 height 41
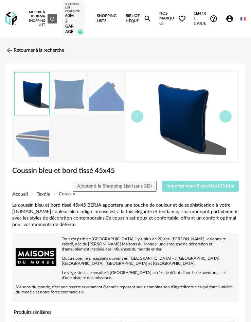
click at [213, 185] on span "Importer dans SketchUp (23 Mo)" at bounding box center [201, 186] width 68 height 5
click at [52, 49] on link "Retourner à la recherche" at bounding box center [33, 50] width 59 height 15
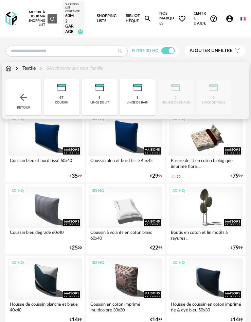
click at [33, 88] on div "Retour" at bounding box center [23, 97] width 36 height 36
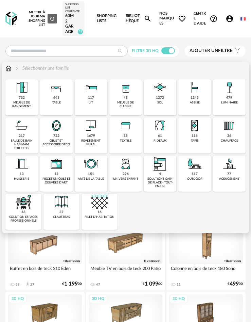
click at [91, 131] on img at bounding box center [91, 125] width 16 height 16
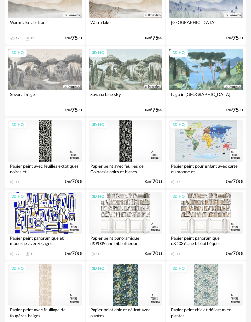
scroll to position [646, 0]
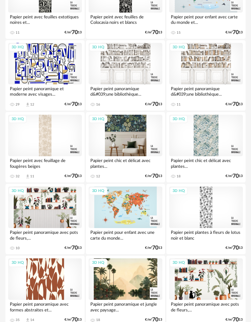
click at [126, 145] on div "3D HQ" at bounding box center [126, 135] width 74 height 41
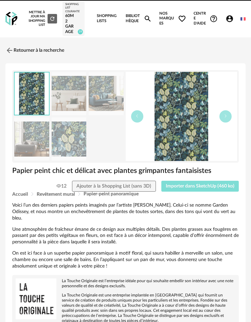
click at [190, 181] on button "Importer dans SketchUp (460 ko)" at bounding box center [200, 185] width 78 height 11
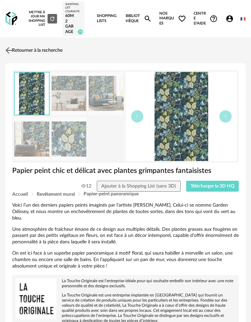
click at [40, 56] on link "Retourner à la recherche" at bounding box center [33, 50] width 59 height 15
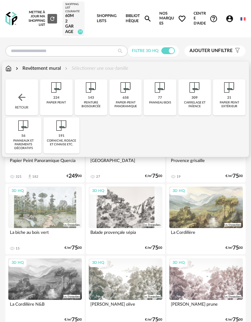
click at [98, 100] on div "143 peinture biosourcée" at bounding box center [91, 97] width 33 height 36
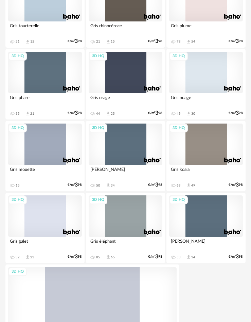
scroll to position [2209, 0]
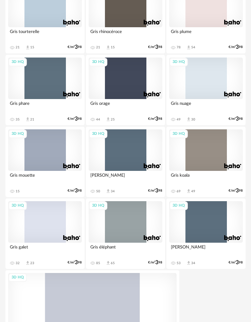
click at [189, 78] on div "3D HQ" at bounding box center [206, 77] width 74 height 41
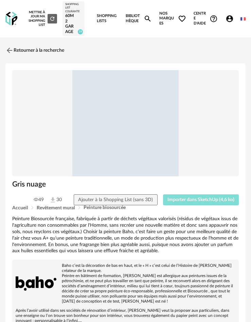
click at [186, 204] on button "Importer dans SketchUp (4,6 ko)" at bounding box center [201, 199] width 76 height 11
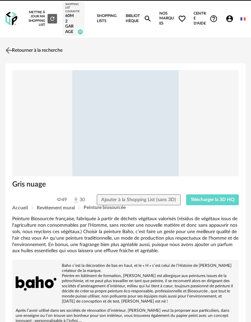
click at [23, 53] on link "Retourner à la recherche" at bounding box center [33, 50] width 59 height 15
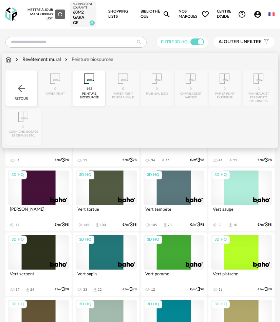
click at [18, 83] on img at bounding box center [21, 88] width 11 height 11
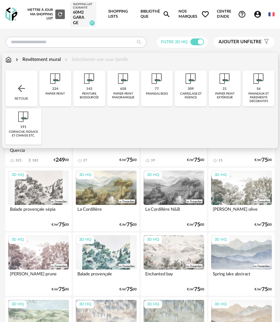
click at [25, 84] on img at bounding box center [21, 88] width 11 height 11
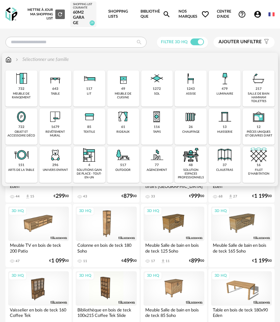
click at [32, 123] on div "722 objet et accessoire déco" at bounding box center [21, 126] width 32 height 36
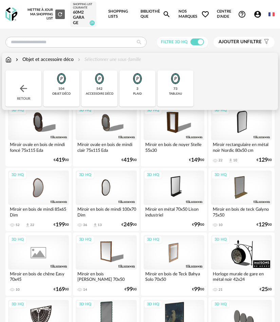
click at [168, 94] on div "73 tableau" at bounding box center [176, 88] width 36 height 36
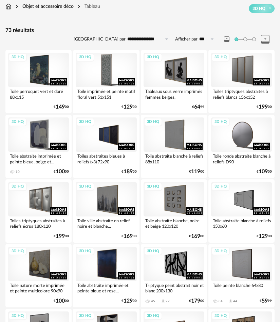
scroll to position [204, 0]
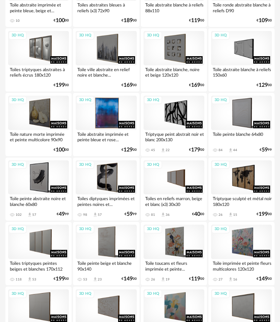
click at [108, 124] on div "3D HQ" at bounding box center [106, 113] width 61 height 34
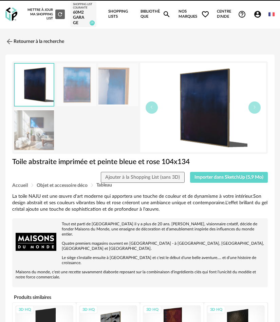
drag, startPoint x: 217, startPoint y: 184, endPoint x: 218, endPoint y: 176, distance: 8.6
click at [217, 183] on div "Accueil Objet et accessoire déco [GEOGRAPHIC_DATA]" at bounding box center [140, 185] width 256 height 5
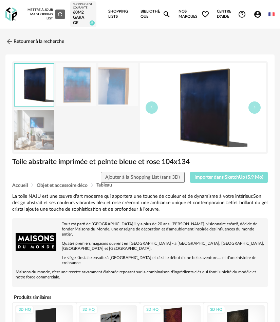
drag, startPoint x: 218, startPoint y: 176, endPoint x: 231, endPoint y: 178, distance: 13.5
click at [218, 176] on span "Importer dans SketchUp (5,9 Mo)" at bounding box center [229, 177] width 69 height 5
click at [10, 41] on img at bounding box center [9, 41] width 10 height 10
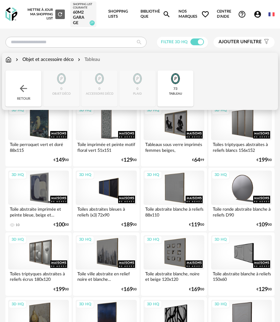
click at [167, 90] on div "73 tableau" at bounding box center [176, 88] width 36 height 36
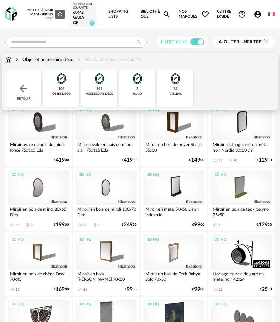
click at [28, 92] on img at bounding box center [23, 88] width 11 height 11
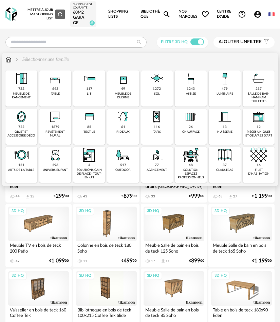
click at [155, 131] on div "tapis" at bounding box center [157, 132] width 8 height 4
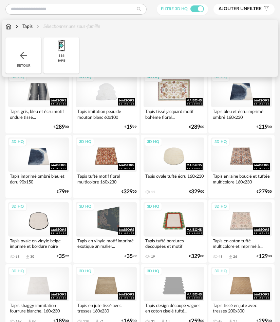
scroll to position [34, 0]
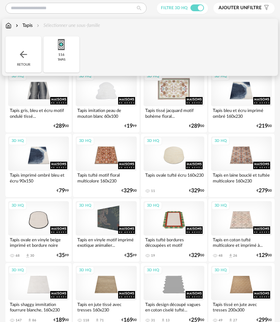
click at [170, 96] on div "3D HQ" at bounding box center [174, 89] width 61 height 34
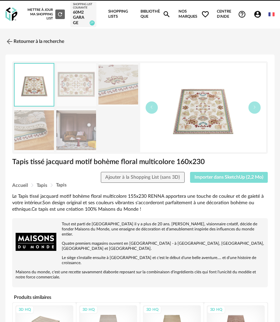
click at [234, 182] on button "Importer dans SketchUp (2,2 Mo)" at bounding box center [229, 177] width 78 height 11
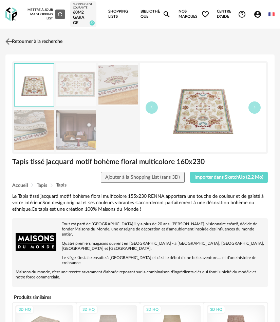
click at [9, 35] on link "Retourner à la recherche" at bounding box center [33, 41] width 59 height 15
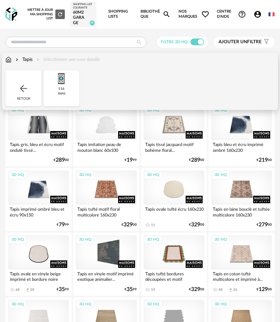
click at [28, 81] on div "Retour" at bounding box center [23, 88] width 36 height 36
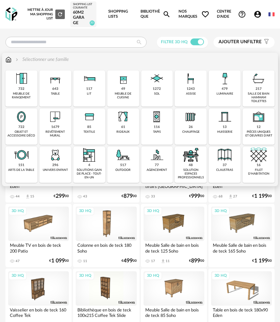
click at [48, 152] on img at bounding box center [55, 155] width 16 height 16
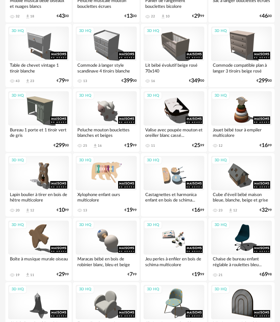
scroll to position [918, 0]
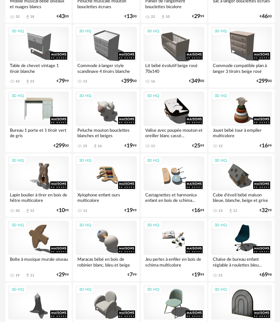
click at [50, 112] on div "3D HQ" at bounding box center [38, 108] width 61 height 34
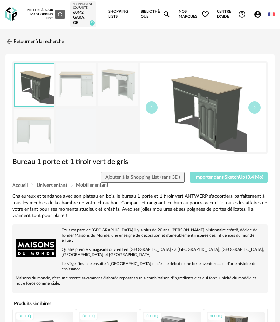
click at [221, 180] on button "Importer dans SketchUp (3,4 Mo)" at bounding box center [229, 177] width 78 height 11
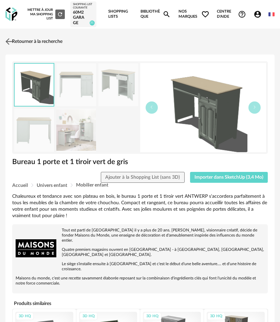
click at [34, 42] on link "Retourner à la recherche" at bounding box center [33, 41] width 59 height 15
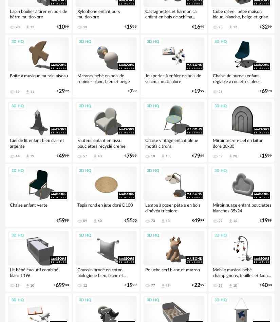
scroll to position [1122, 0]
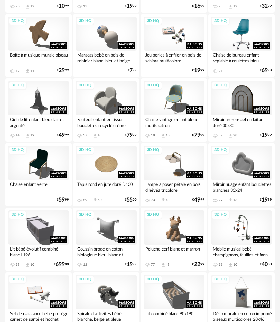
click at [225, 49] on div "3D HQ" at bounding box center [241, 34] width 61 height 34
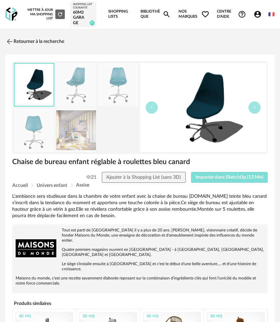
click at [232, 175] on span "Importer dans SketchUp (13 Mo)" at bounding box center [230, 177] width 68 height 5
click at [22, 42] on link "Retourner à la recherche" at bounding box center [33, 41] width 59 height 15
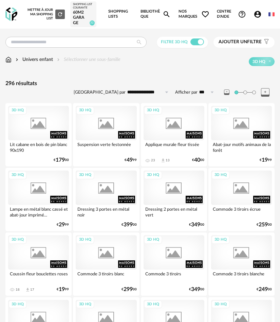
scroll to position [1122, 0]
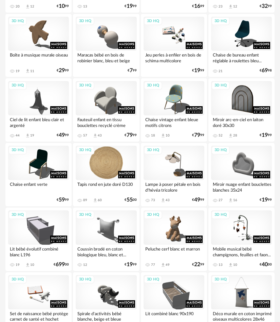
click at [104, 163] on div "3D HQ" at bounding box center [106, 162] width 61 height 34
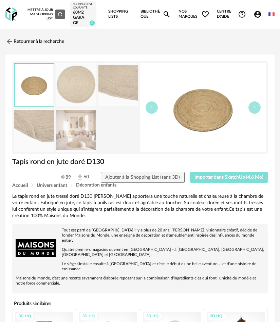
click at [200, 178] on span "Importer dans SketchUp (4,6 Mo)" at bounding box center [229, 177] width 69 height 5
click at [38, 40] on link "Retourner à la recherche" at bounding box center [33, 41] width 59 height 15
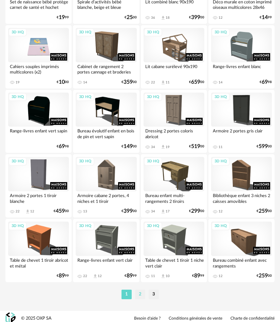
scroll to position [1437, 0]
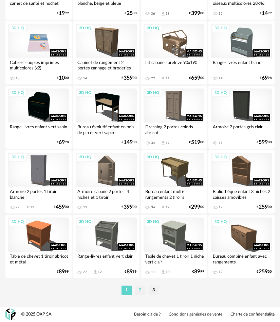
click at [142, 290] on li "2" at bounding box center [140, 290] width 10 height 10
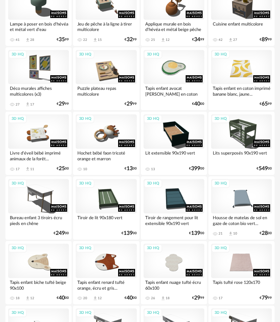
scroll to position [306, 0]
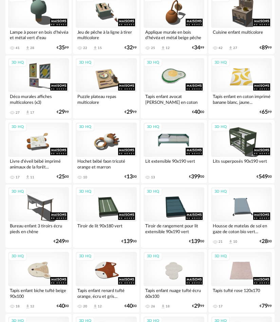
click at [171, 147] on div "3D HQ" at bounding box center [174, 139] width 61 height 34
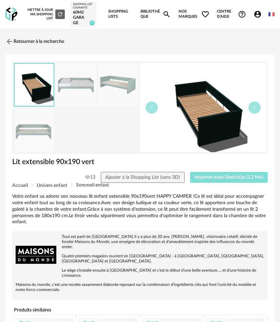
click at [221, 173] on button "Importer dans SketchUp (2,2 Mo)" at bounding box center [229, 177] width 78 height 11
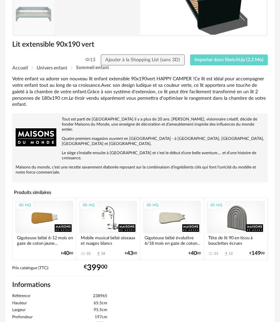
scroll to position [136, 0]
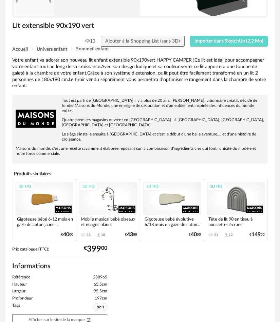
click at [240, 184] on div "3D HQ" at bounding box center [236, 198] width 58 height 33
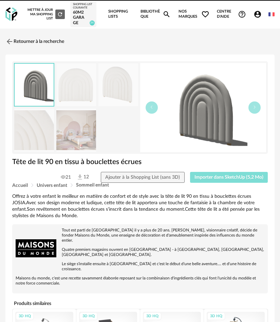
click at [232, 176] on span "Importer dans SketchUp (5,2 Mo)" at bounding box center [229, 177] width 69 height 5
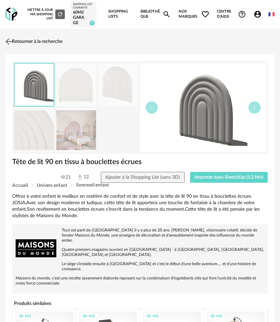
click at [30, 39] on link "Retourner à la recherche" at bounding box center [33, 41] width 59 height 15
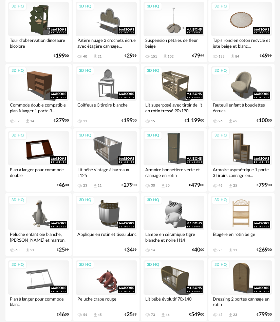
scroll to position [771, 0]
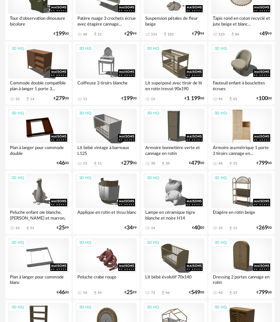
click at [240, 137] on div "3D HQ" at bounding box center [241, 126] width 61 height 34
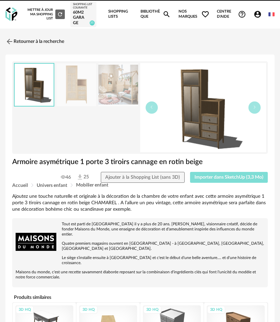
click at [242, 176] on span "Importer dans SketchUp (3,3 Mo)" at bounding box center [229, 177] width 69 height 5
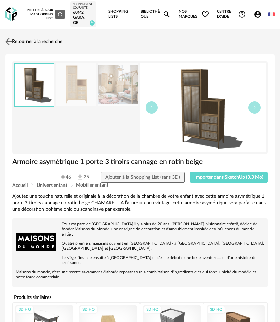
click at [33, 46] on link "Retourner à la recherche" at bounding box center [33, 41] width 59 height 15
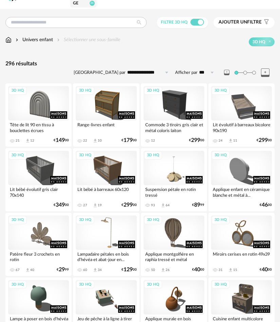
scroll to position [136, 0]
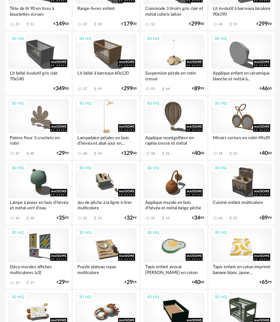
click at [104, 117] on div "3D HQ" at bounding box center [106, 116] width 61 height 34
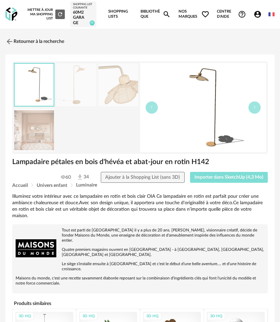
click at [216, 180] on button "Importer dans SketchUp (4,3 Mo)" at bounding box center [229, 177] width 78 height 11
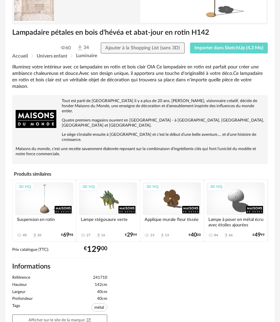
scroll to position [136, 0]
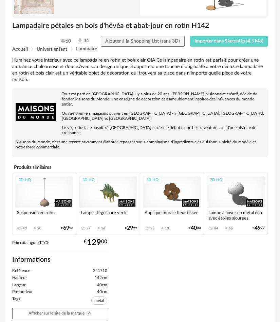
click at [230, 175] on div "3D HQ" at bounding box center [236, 191] width 58 height 33
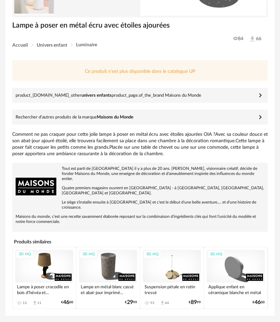
scroll to position [141, 0]
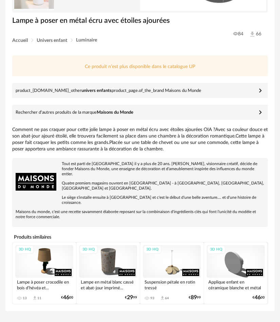
click at [48, 245] on div "3D HQ" at bounding box center [44, 261] width 58 height 33
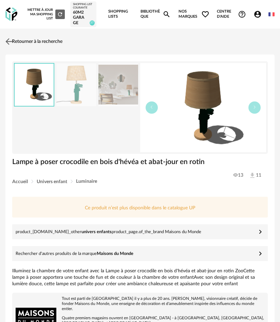
click at [17, 39] on link "Retourner à la recherche" at bounding box center [33, 41] width 59 height 15
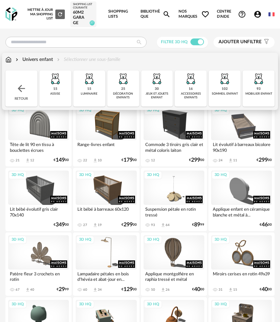
click at [28, 83] on div "Retour" at bounding box center [21, 88] width 32 height 36
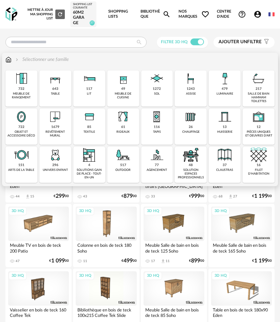
click at [56, 160] on img at bounding box center [55, 155] width 16 height 16
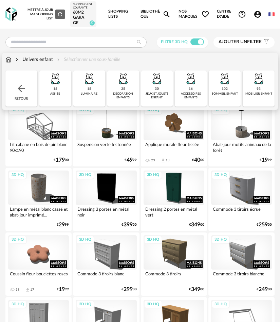
click at [87, 91] on div "15 luminaire" at bounding box center [89, 88] width 32 height 36
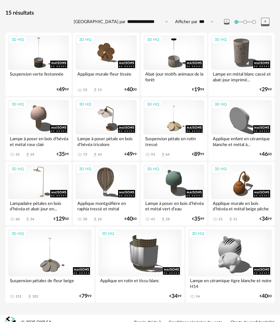
scroll to position [79, 0]
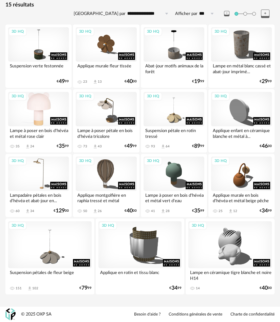
click at [53, 120] on div "3D HQ" at bounding box center [38, 109] width 61 height 34
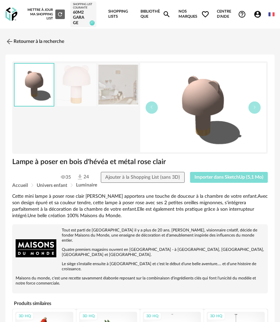
click at [206, 181] on button "Importer dans SketchUp (5,1 Mo)" at bounding box center [229, 177] width 78 height 11
click at [29, 45] on link "Retourner à la recherche" at bounding box center [33, 41] width 59 height 15
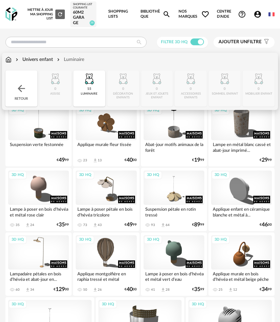
click at [97, 86] on img at bounding box center [89, 78] width 16 height 16
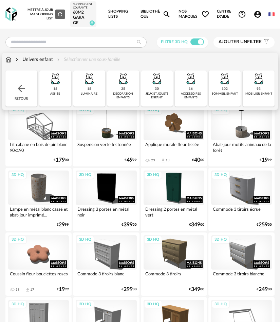
click at [119, 87] on div "25 décoration enfants" at bounding box center [123, 88] width 32 height 36
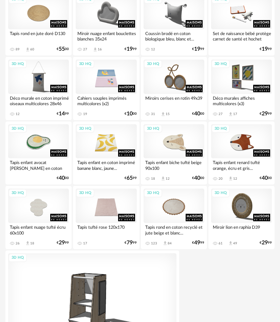
scroll to position [218, 0]
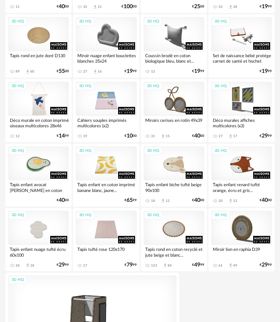
click at [39, 104] on div "3D HQ" at bounding box center [38, 99] width 61 height 34
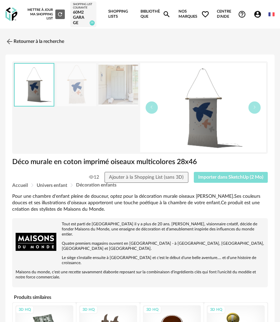
click at [213, 176] on span "Importer dans SketchUp (2 Mo)" at bounding box center [231, 177] width 65 height 5
click at [22, 34] on link "Retourner à la recherche" at bounding box center [33, 41] width 59 height 15
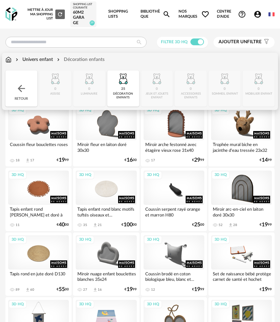
click at [119, 79] on img at bounding box center [123, 78] width 16 height 16
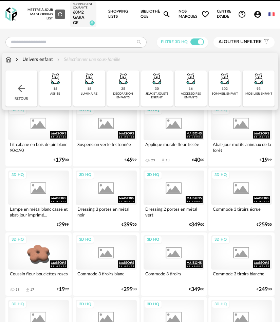
click at [31, 88] on div "Retour" at bounding box center [21, 88] width 32 height 36
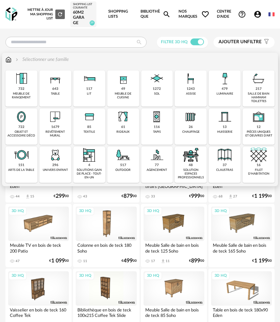
click at [65, 121] on div "1679 revêtement mural" at bounding box center [55, 126] width 32 height 36
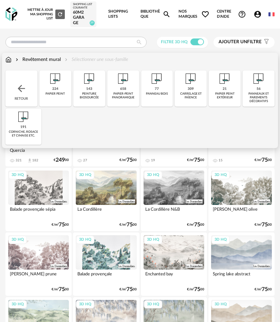
click at [94, 87] on div "143 peinture biosourcée" at bounding box center [89, 88] width 32 height 36
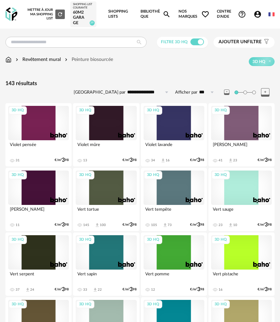
scroll to position [204, 0]
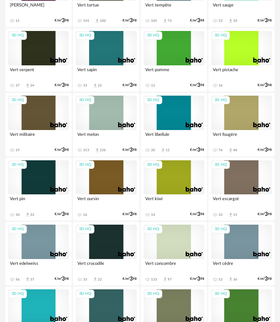
click at [37, 123] on div "3D HQ" at bounding box center [38, 113] width 61 height 34
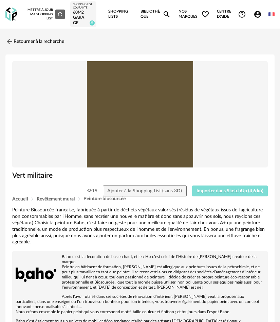
click at [229, 194] on button "Importer dans SketchUp (4,6 ko)" at bounding box center [230, 190] width 76 height 11
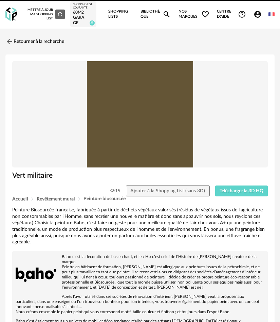
click at [25, 28] on div "Mettre à jour ma Shopping List Refresh icon Shopping List courante 60m2 garage …" at bounding box center [64, 14] width 82 height 29
click at [24, 38] on link "Retourner à la recherche" at bounding box center [33, 41] width 59 height 15
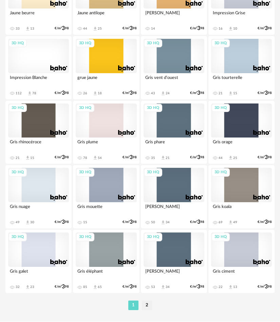
scroll to position [1437, 0]
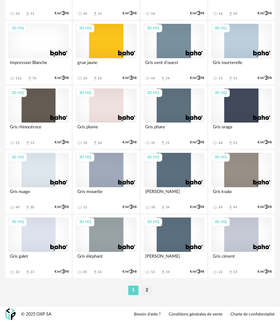
click at [110, 114] on div "3D HQ" at bounding box center [106, 105] width 61 height 34
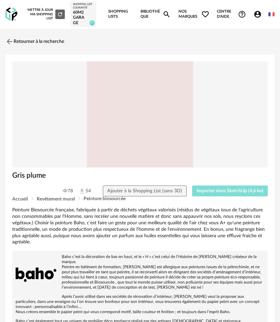
click at [210, 194] on button "Importer dans SketchUp (4,6 ko)" at bounding box center [230, 190] width 76 height 11
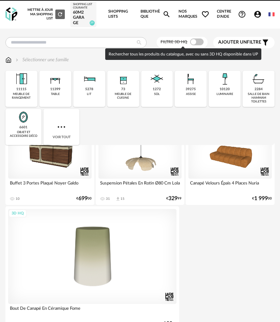
click at [196, 44] on span at bounding box center [197, 41] width 14 height 7
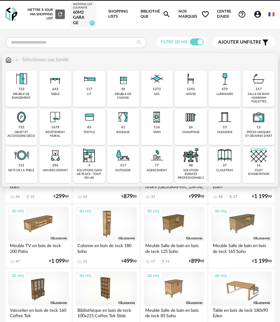
click at [54, 114] on img at bounding box center [55, 117] width 16 height 16
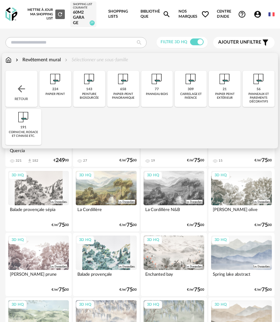
click at [194, 99] on div "carrelage et faïence" at bounding box center [191, 96] width 28 height 8
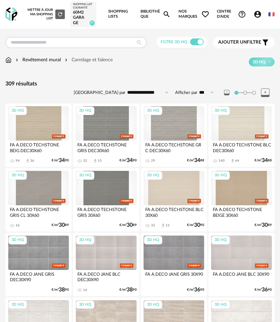
click at [240, 144] on div "FA A.DECO TECHSTONE BLC DEC30X60" at bounding box center [241, 147] width 61 height 14
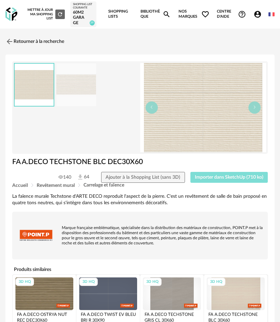
click at [224, 173] on button "Importer dans SketchUp (710 ko)" at bounding box center [230, 177] width 78 height 11
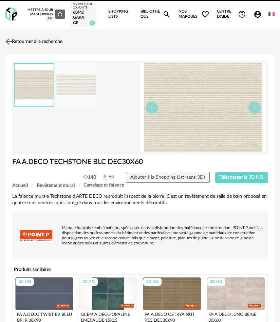
click at [25, 35] on link "Retourner à la recherche" at bounding box center [33, 41] width 59 height 15
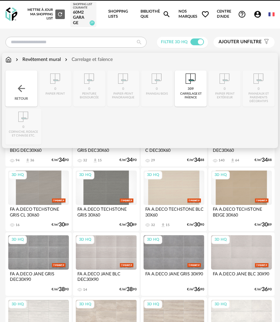
click at [28, 86] on div "Retour" at bounding box center [21, 88] width 32 height 36
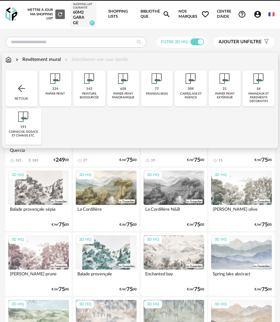
click at [30, 85] on div "Retour" at bounding box center [21, 88] width 32 height 36
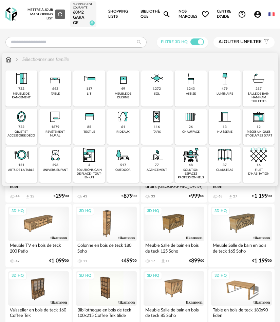
click at [262, 91] on div "217 salle de bain hammam toilettes" at bounding box center [259, 88] width 32 height 36
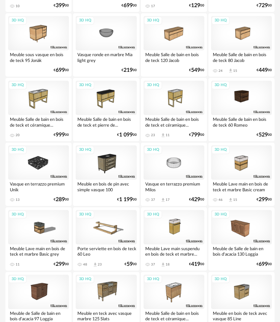
scroll to position [816, 0]
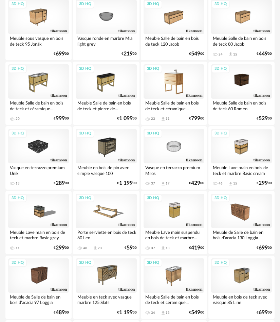
click at [168, 94] on div "3D HQ" at bounding box center [174, 81] width 61 height 34
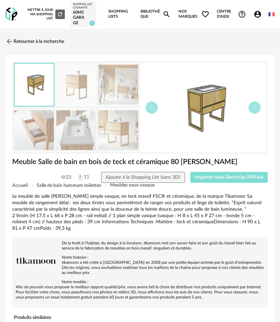
click at [212, 183] on div "Meuble Salle de bain en bois de teck et céramique 80 Edgar Meuble Salle de bain…" at bounding box center [140, 326] width 270 height 544
click at [252, 176] on span "Importer dans SketchUp (900 ko)" at bounding box center [229, 177] width 69 height 5
click at [29, 46] on link "Retourner à la recherche" at bounding box center [33, 41] width 59 height 15
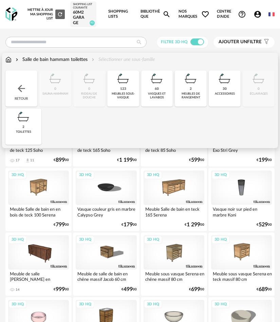
click at [24, 80] on div "Retour" at bounding box center [21, 88] width 32 height 36
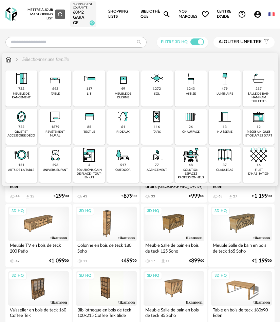
click at [59, 127] on div "1679 revêtement mural" at bounding box center [55, 126] width 32 height 36
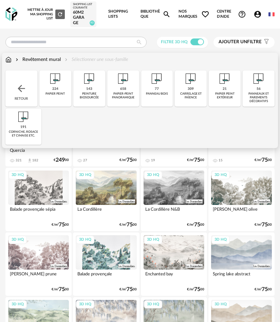
click at [196, 96] on div "carrelage et faïence" at bounding box center [191, 96] width 28 height 8
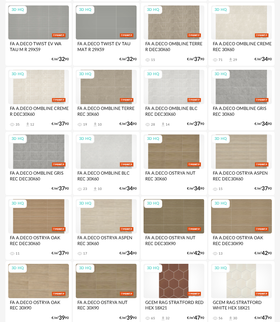
scroll to position [340, 0]
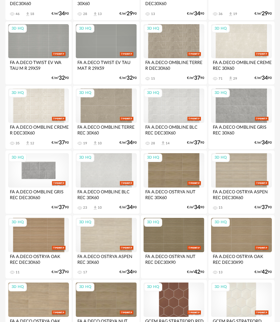
click at [52, 171] on div "3D HQ" at bounding box center [38, 170] width 61 height 34
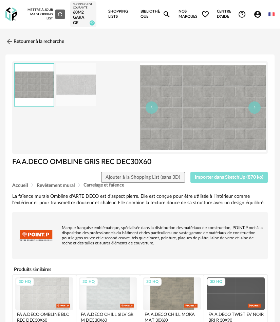
click at [251, 179] on span "Importer dans SketchUp (870 ko)" at bounding box center [229, 177] width 69 height 5
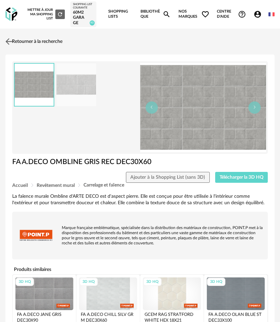
click at [19, 43] on link "Retourner à la recherche" at bounding box center [33, 41] width 59 height 15
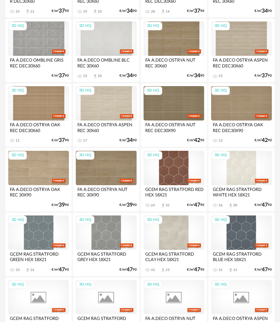
scroll to position [488, 0]
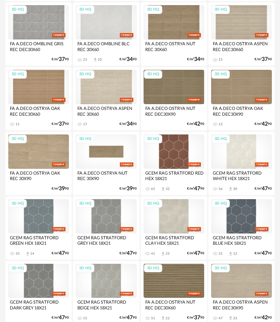
click at [112, 153] on div "3D HQ" at bounding box center [106, 151] width 61 height 34
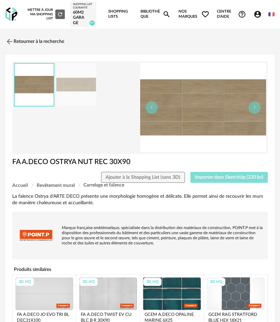
click at [219, 178] on span "Importer dans SketchUp (220 ko)" at bounding box center [229, 177] width 69 height 5
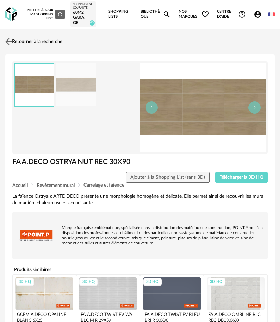
click at [33, 47] on link "Retourner à la recherche" at bounding box center [33, 41] width 59 height 15
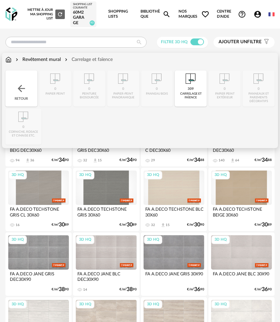
click at [200, 85] on div "309 [GEOGRAPHIC_DATA] et faïence" at bounding box center [191, 88] width 32 height 36
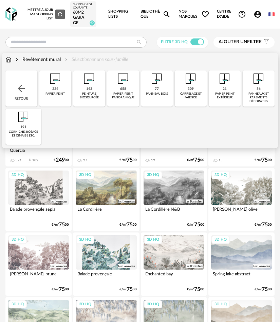
click at [19, 85] on img at bounding box center [21, 88] width 11 height 11
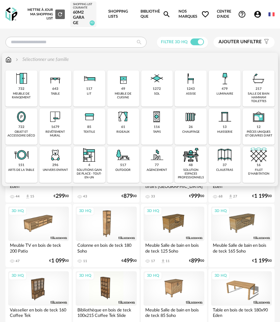
click at [18, 120] on img at bounding box center [21, 116] width 16 height 16
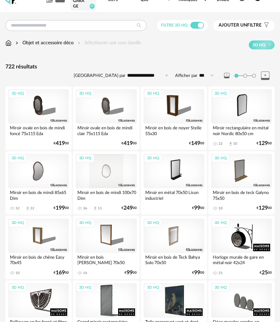
scroll to position [68, 0]
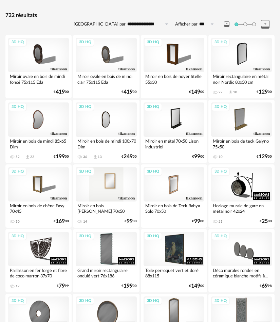
click at [123, 173] on div "3D HQ" at bounding box center [106, 184] width 61 height 34
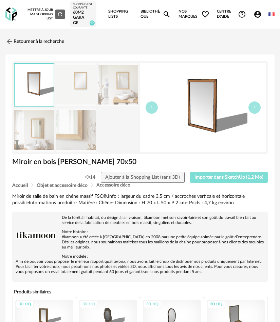
drag, startPoint x: 225, startPoint y: 178, endPoint x: 285, endPoint y: 184, distance: 59.7
click at [226, 178] on span "Importer dans SketchUp (1,2 Mo)" at bounding box center [229, 177] width 69 height 5
click at [50, 37] on link "Retourner à la recherche" at bounding box center [33, 41] width 59 height 15
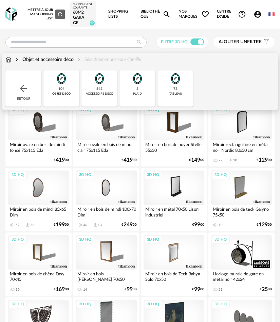
click at [28, 81] on div "Retour" at bounding box center [23, 88] width 36 height 36
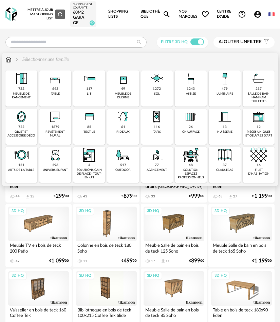
click at [126, 157] on img at bounding box center [123, 155] width 16 height 16
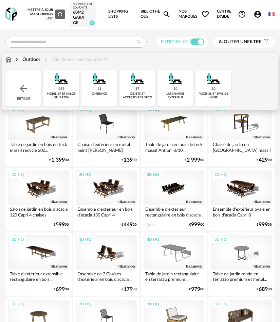
click at [67, 92] on div "mobilier et salon de jardin" at bounding box center [62, 96] width 32 height 8
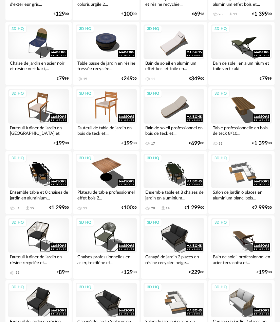
scroll to position [986, 0]
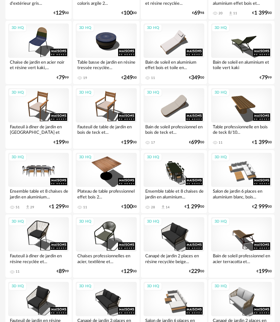
click at [48, 158] on div "3D HQ" at bounding box center [38, 170] width 61 height 34
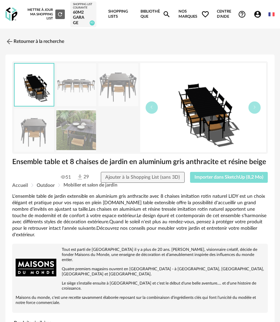
click at [200, 179] on span "Importer dans SketchUp (8,2 Mo)" at bounding box center [229, 177] width 69 height 5
click at [27, 38] on link "Retourner à la recherche" at bounding box center [33, 41] width 59 height 15
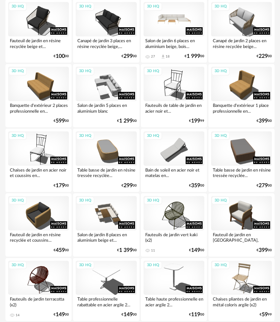
scroll to position [1292, 0]
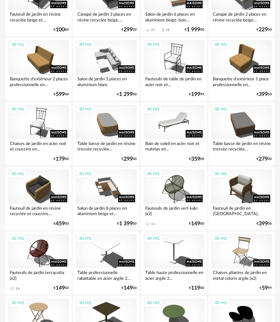
drag, startPoint x: 170, startPoint y: 131, endPoint x: 171, endPoint y: 135, distance: 4.4
click at [170, 131] on div "3D HQ" at bounding box center [174, 122] width 61 height 34
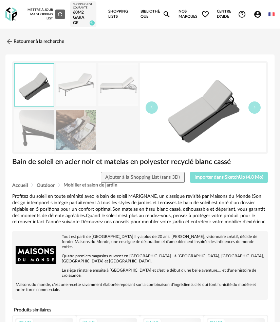
drag, startPoint x: 213, startPoint y: 178, endPoint x: 257, endPoint y: 185, distance: 44.7
click at [213, 178] on span "Importer dans SketchUp (4,8 Mo)" at bounding box center [229, 177] width 69 height 5
click at [27, 43] on link "Retourner à la recherche" at bounding box center [33, 41] width 59 height 15
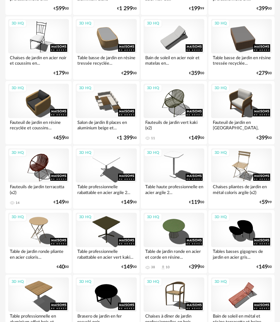
scroll to position [1437, 0]
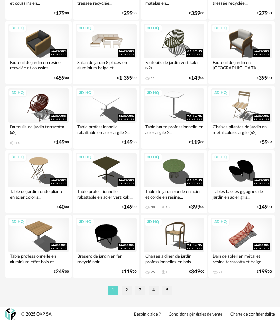
click at [115, 45] on div "3D HQ" at bounding box center [106, 41] width 61 height 34
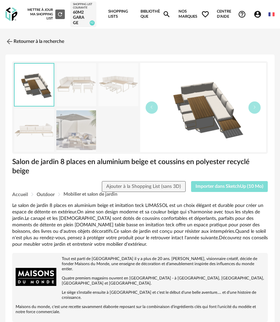
click at [230, 181] on button "Importer dans SketchUp (10 Mo)" at bounding box center [229, 186] width 77 height 11
click at [10, 39] on img at bounding box center [9, 41] width 10 height 10
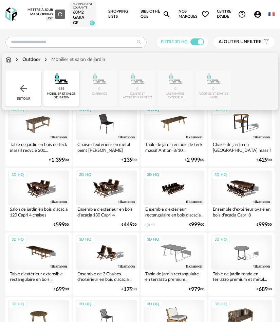
click at [67, 82] on img at bounding box center [61, 78] width 16 height 16
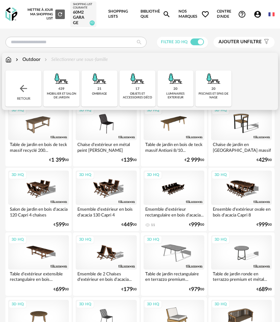
click at [185, 83] on div "20 luminaires exterieur" at bounding box center [176, 88] width 36 height 36
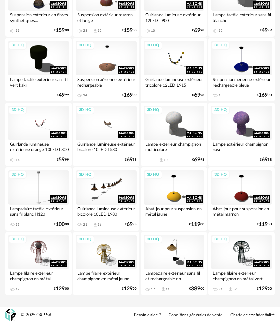
scroll to position [130, 0]
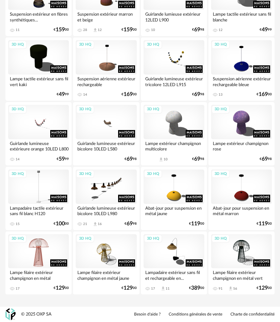
click at [39, 244] on div "3D HQ" at bounding box center [38, 251] width 61 height 34
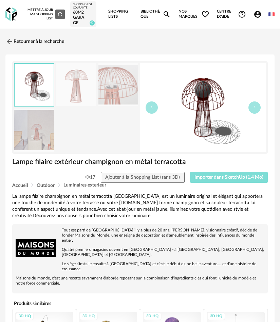
click at [212, 176] on span "Importer dans SketchUp (1,4 Mo)" at bounding box center [229, 177] width 69 height 5
